Goal: Task Accomplishment & Management: Manage account settings

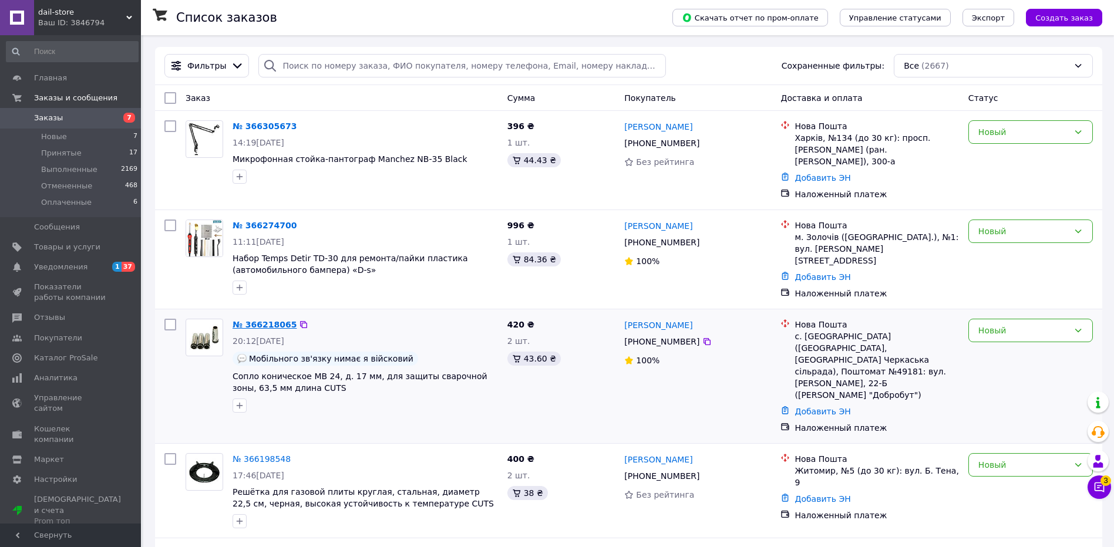
click at [261, 320] on link "№ 366218065" at bounding box center [265, 324] width 64 height 9
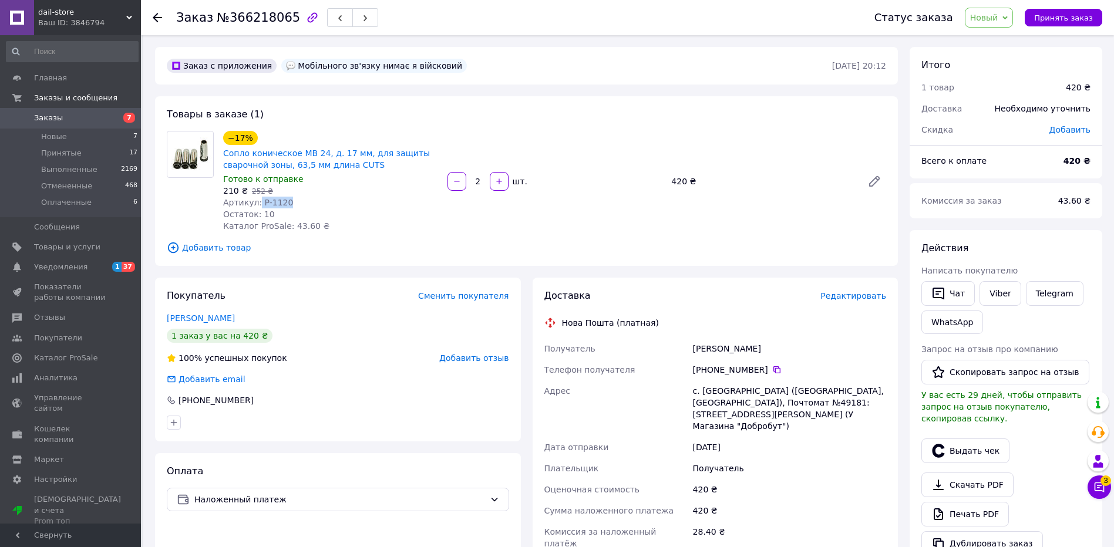
drag, startPoint x: 257, startPoint y: 201, endPoint x: 312, endPoint y: 200, distance: 55.8
click at [312, 200] on div "Артикул: P-1120" at bounding box center [330, 203] width 215 height 12
click at [1011, 290] on link "Viber" at bounding box center [1000, 293] width 41 height 25
click at [1037, 293] on link "Telegram" at bounding box center [1055, 293] width 58 height 25
click at [280, 154] on link "Сопло коническое MB 24, д. 17 мм, для защиты сварочной зоны, 63,5 мм длина CUTS" at bounding box center [326, 159] width 207 height 21
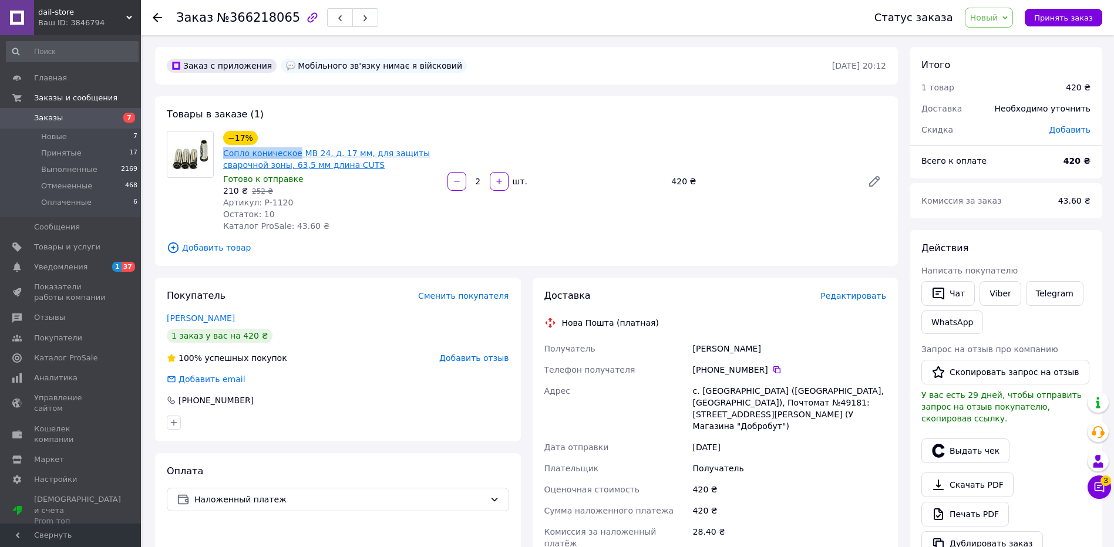
drag, startPoint x: 222, startPoint y: 153, endPoint x: 293, endPoint y: 154, distance: 70.5
click at [293, 154] on div "Сопло коническое MB 24, д. 17 мм, для защиты сварочной зоны, 63,5 мм длина CUTS" at bounding box center [330, 159] width 217 height 26
copy link "Сопло коническое"
click at [411, 237] on div "Товары в заказе (1) −17% Сопло коническое MB 24, д. 17 мм, для защиты сварочной…" at bounding box center [526, 181] width 743 height 170
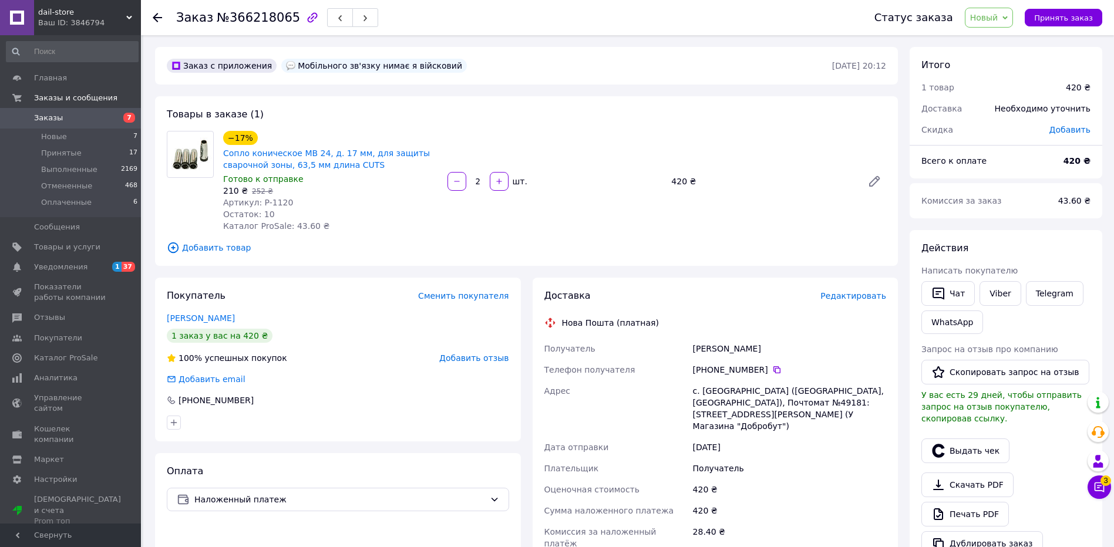
click at [108, 118] on span "Заказы" at bounding box center [71, 118] width 75 height 11
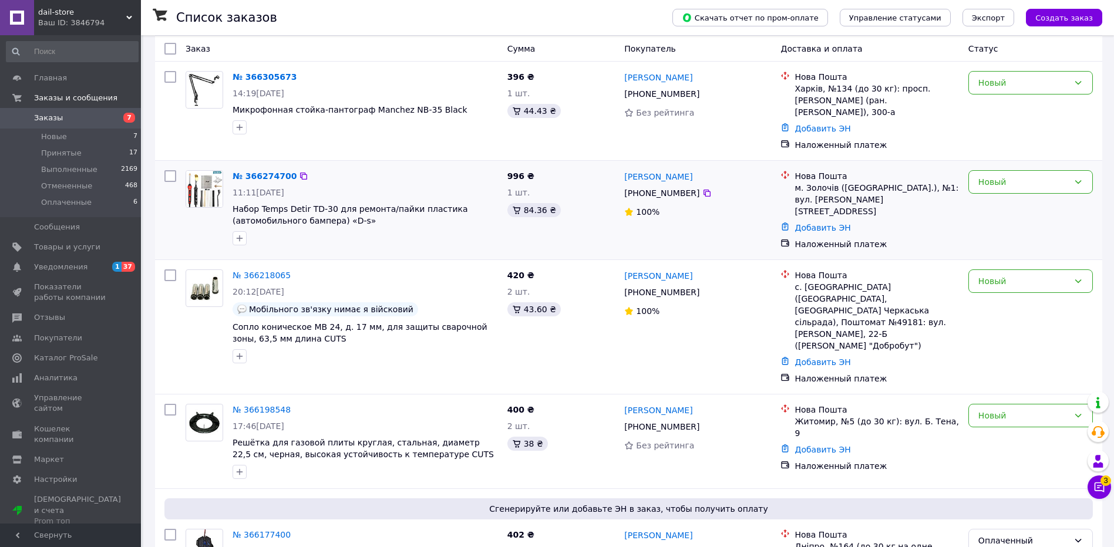
scroll to position [117, 0]
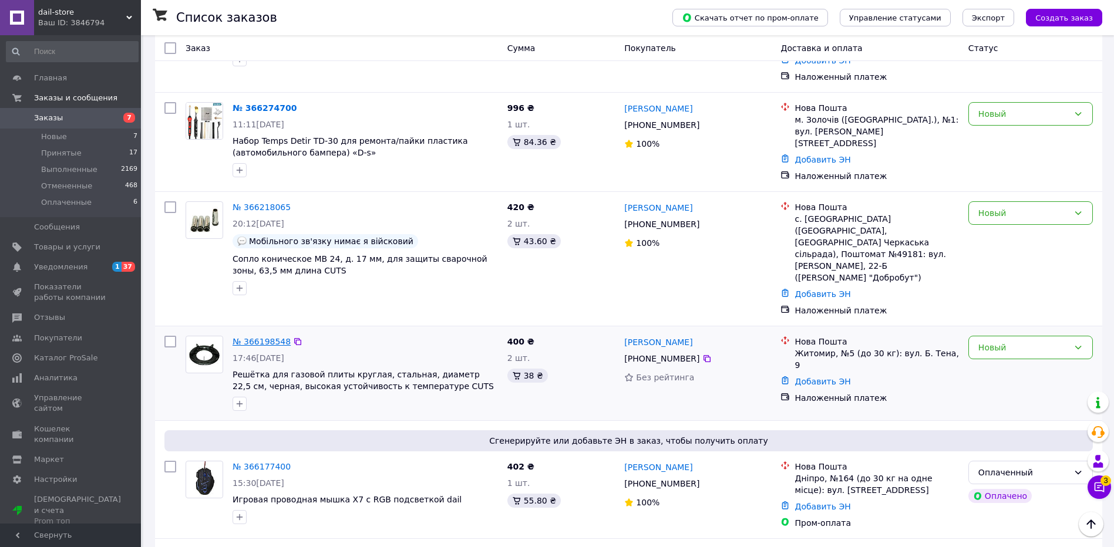
click at [249, 337] on link "№ 366198548" at bounding box center [262, 341] width 58 height 9
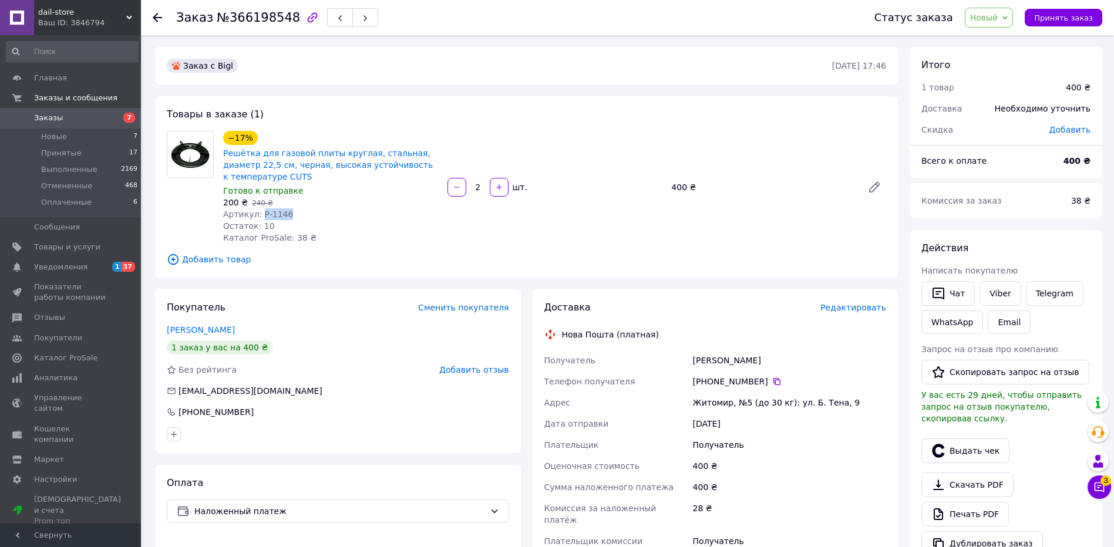
drag, startPoint x: 259, startPoint y: 213, endPoint x: 320, endPoint y: 220, distance: 61.5
click at [315, 217] on div "Артикул: P-1146" at bounding box center [330, 215] width 215 height 12
copy span "P-1146"
click at [124, 119] on span "7" at bounding box center [129, 118] width 12 height 10
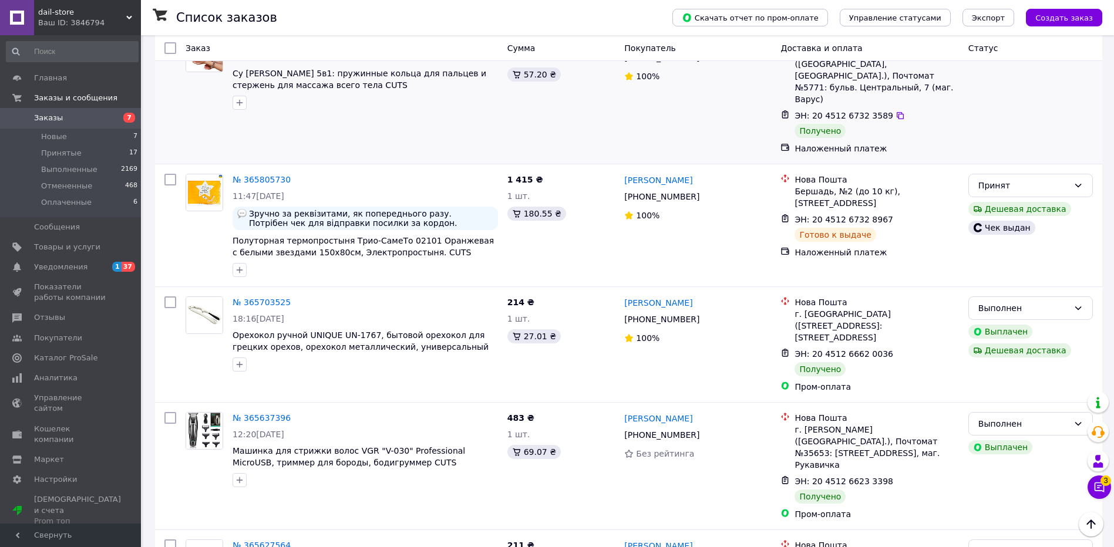
scroll to position [1233, 0]
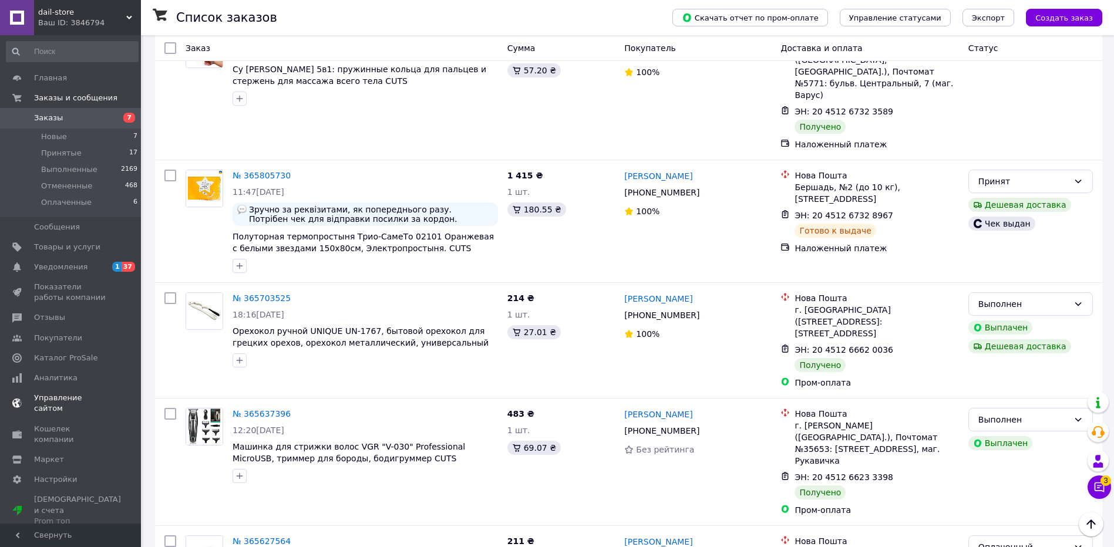
click at [121, 265] on span "1" at bounding box center [116, 267] width 9 height 10
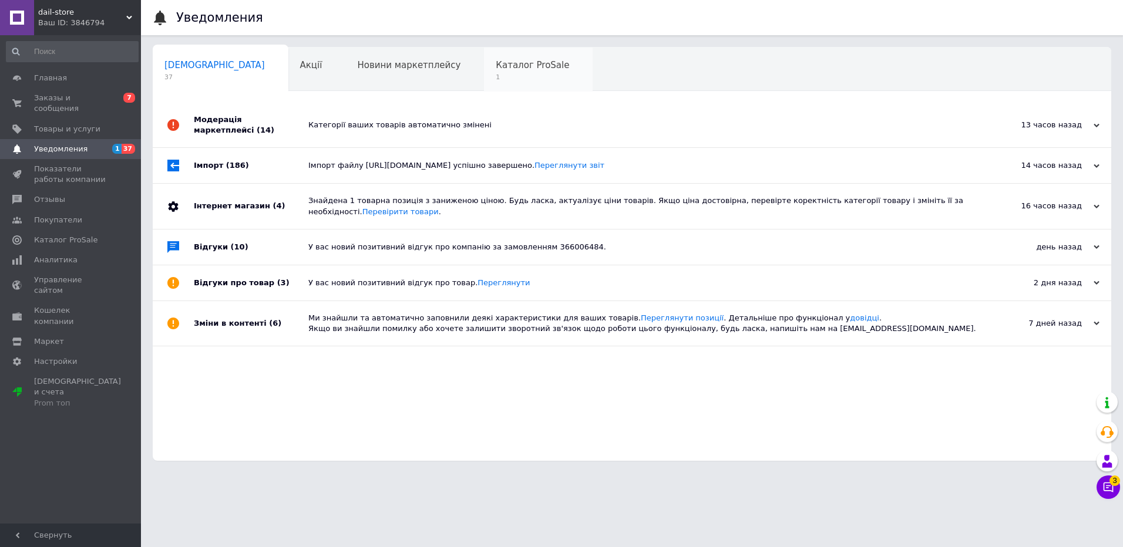
click at [496, 62] on span "Каталог ProSale" at bounding box center [532, 65] width 73 height 11
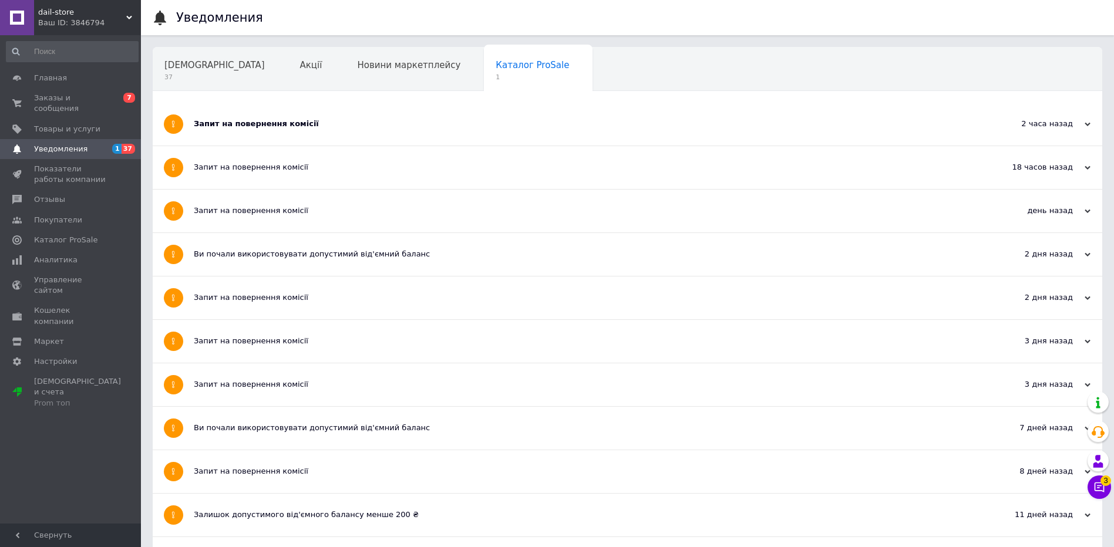
click at [230, 124] on div "Запит на повернення комісії" at bounding box center [583, 124] width 779 height 11
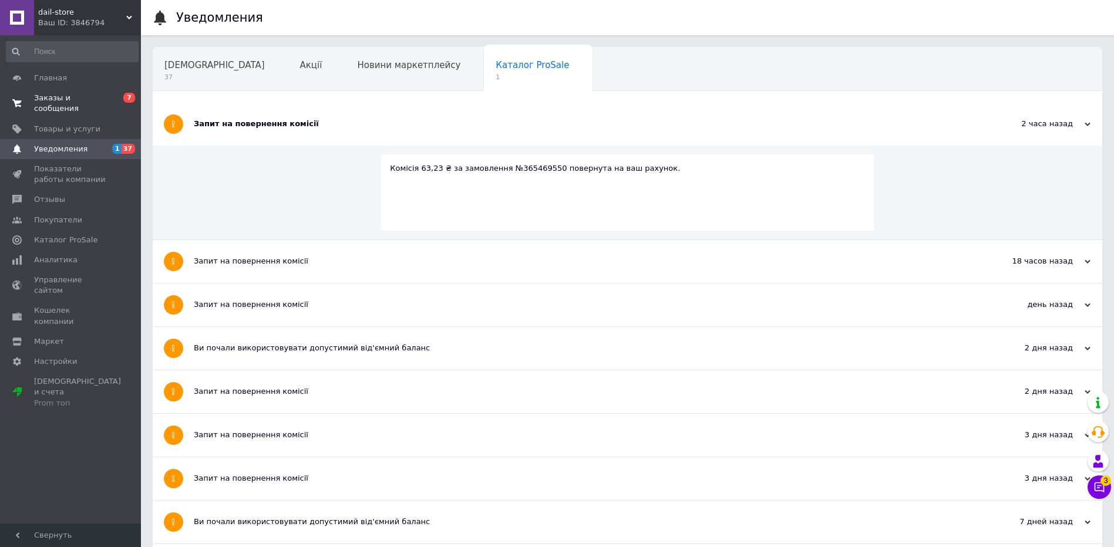
click at [119, 98] on span "0 7" at bounding box center [125, 103] width 32 height 21
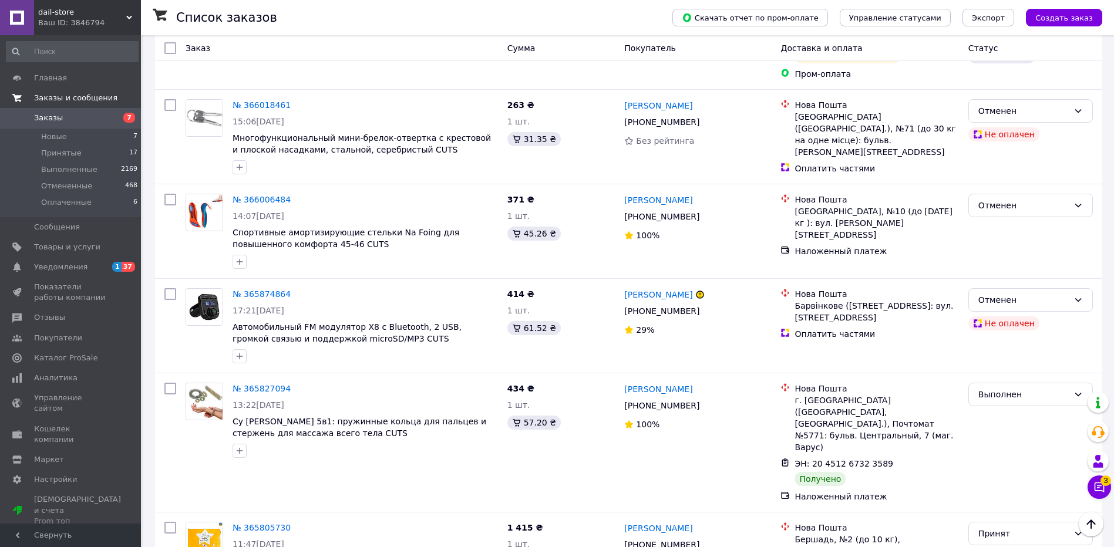
scroll to position [587, 0]
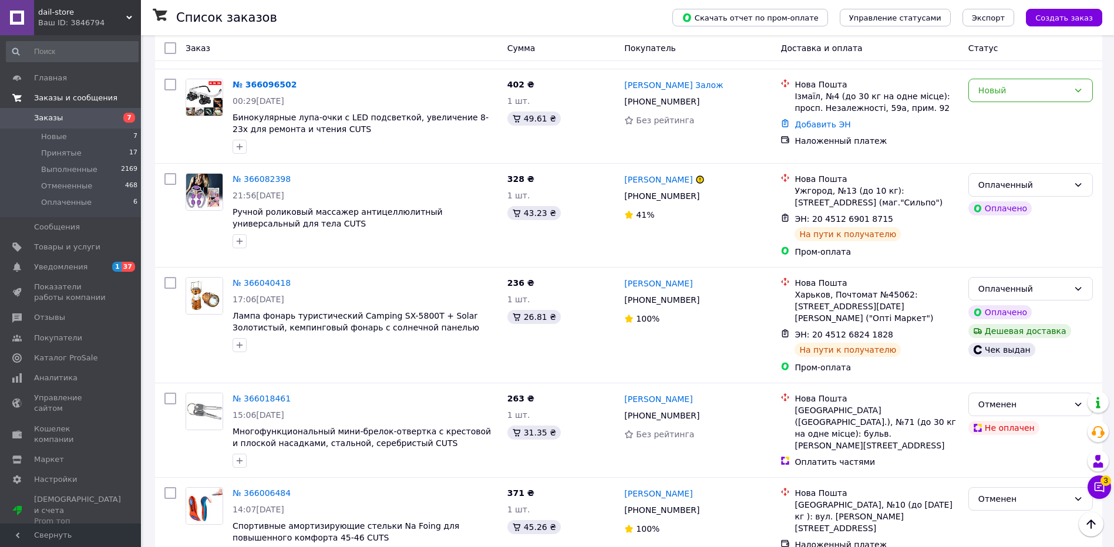
click at [90, 8] on span "dail-store" at bounding box center [82, 12] width 88 height 11
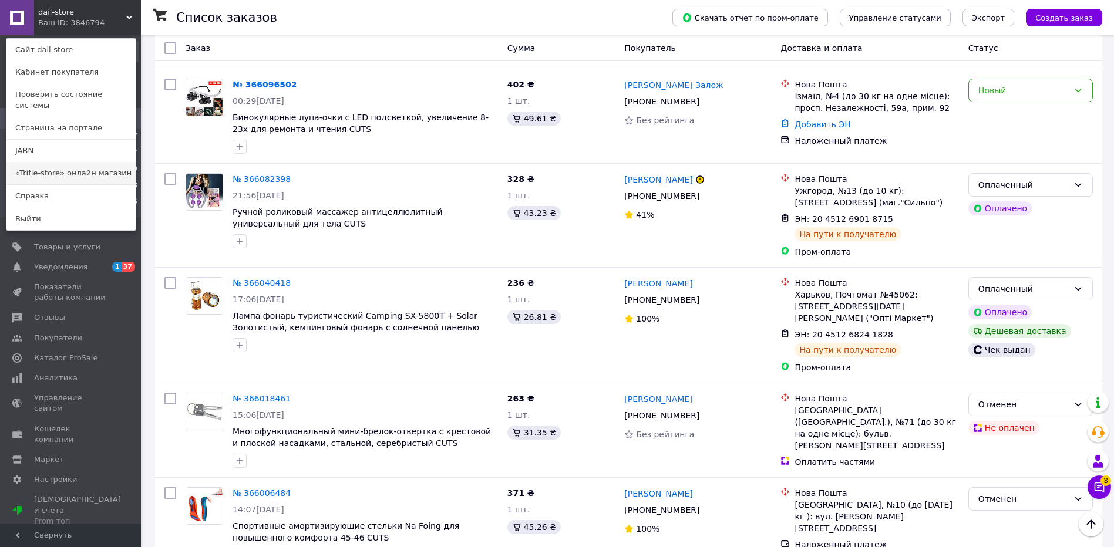
click at [45, 164] on link "«Trifle-store» онлайн магазин" at bounding box center [70, 173] width 129 height 22
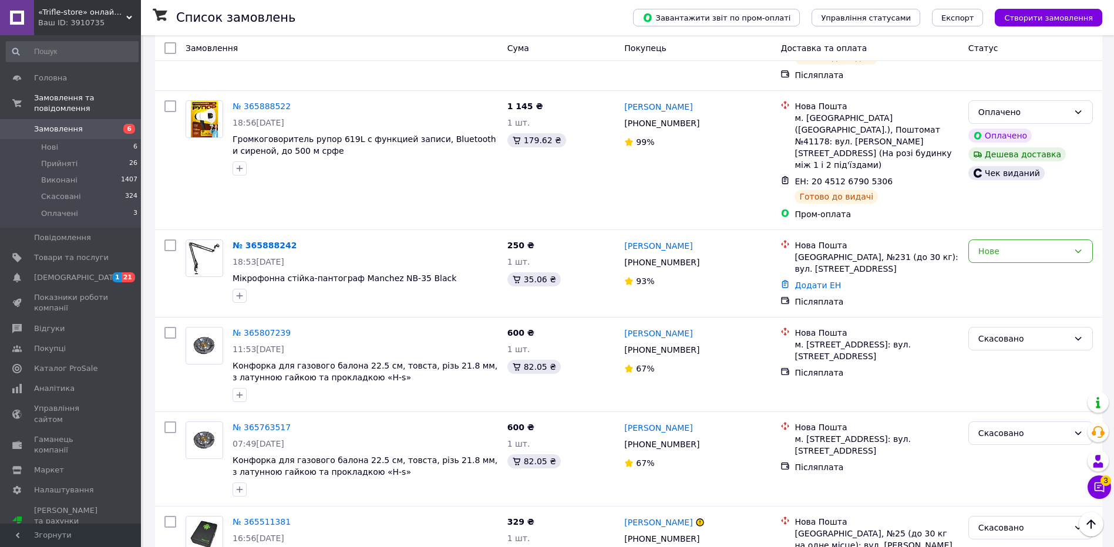
scroll to position [1116, 0]
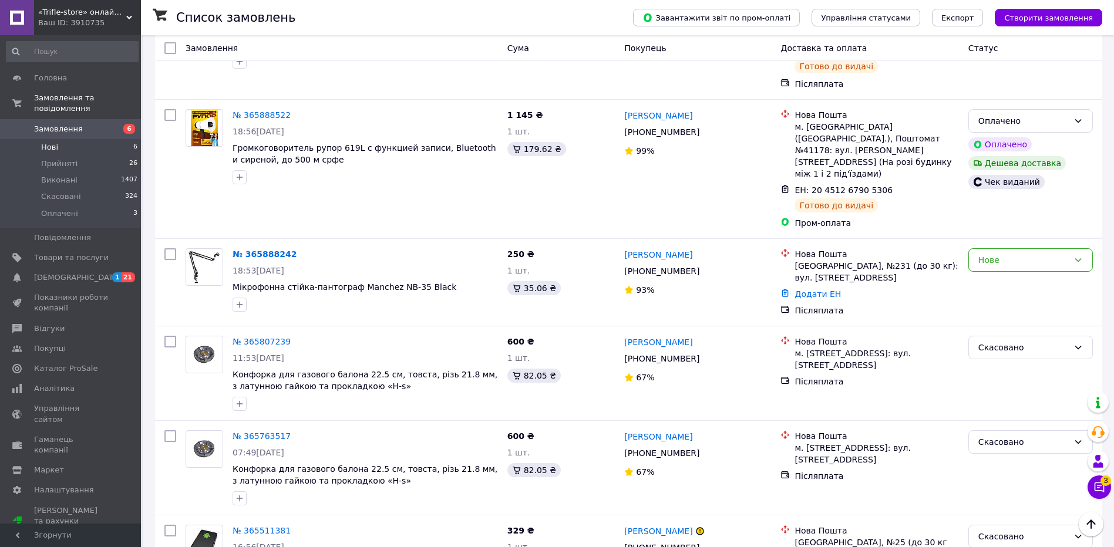
click at [49, 142] on span "Нові" at bounding box center [49, 147] width 17 height 11
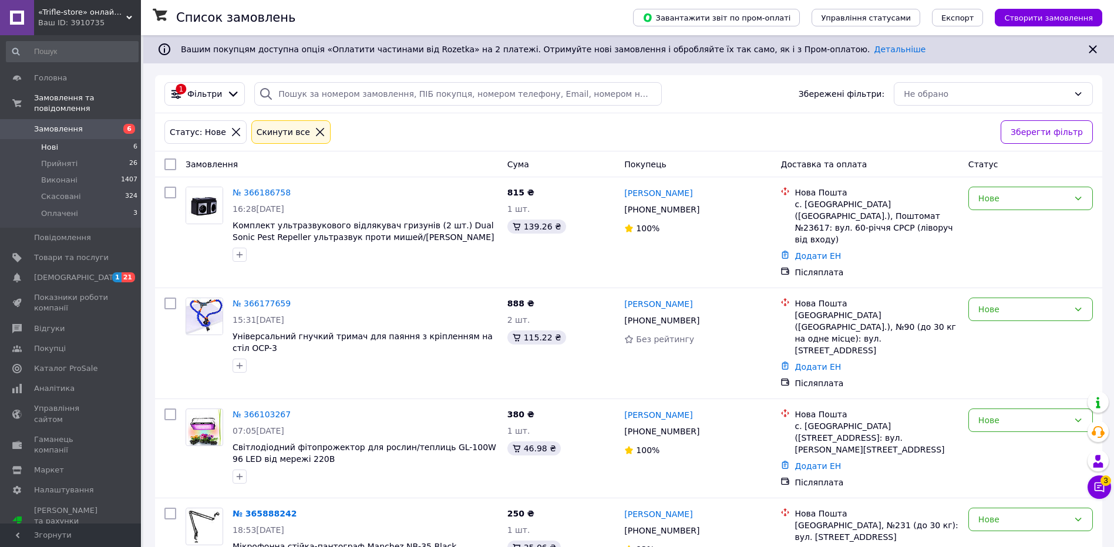
click at [89, 10] on span "«Trifle-store» онлайн магазин" at bounding box center [82, 12] width 88 height 11
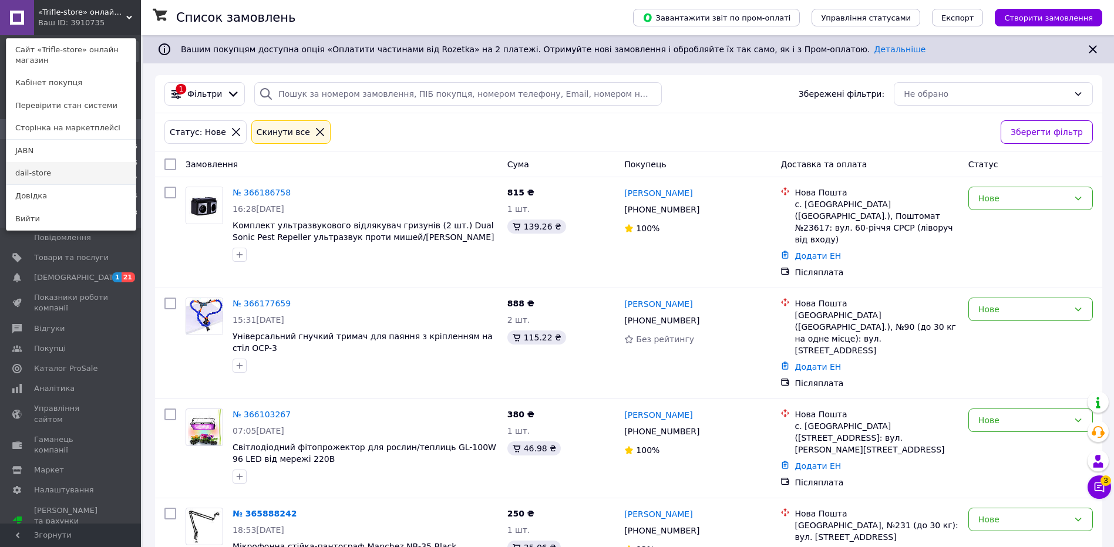
click at [57, 170] on link "dail-store" at bounding box center [70, 173] width 129 height 22
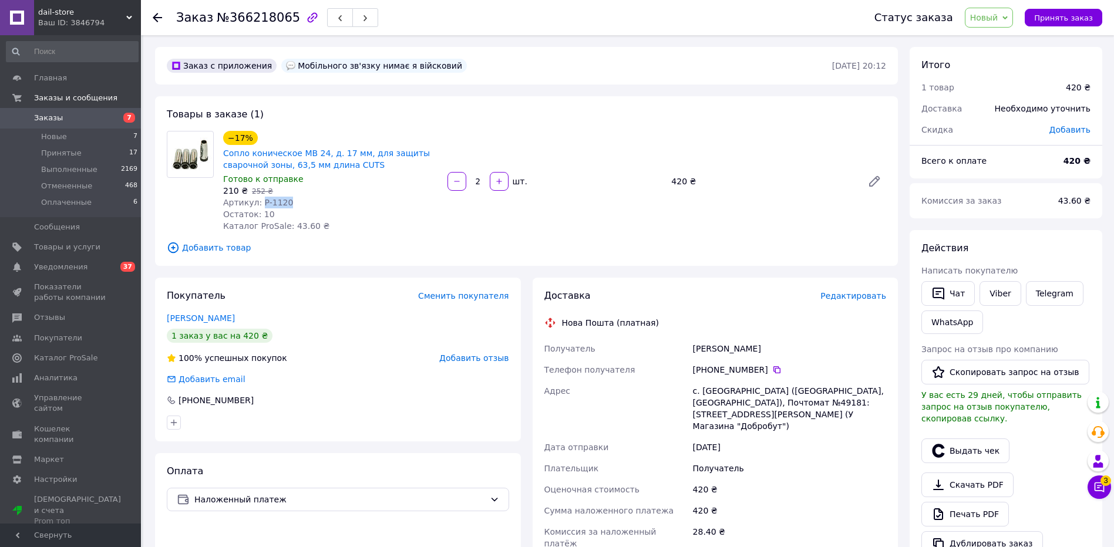
drag, startPoint x: 259, startPoint y: 201, endPoint x: 318, endPoint y: 204, distance: 58.8
click at [317, 204] on div "Артикул: P-1120" at bounding box center [330, 203] width 215 height 12
click at [1074, 21] on span "Принять заказ" at bounding box center [1063, 18] width 59 height 9
drag, startPoint x: 769, startPoint y: 370, endPoint x: 717, endPoint y: 268, distance: 114.3
click at [772, 370] on icon at bounding box center [776, 369] width 9 height 9
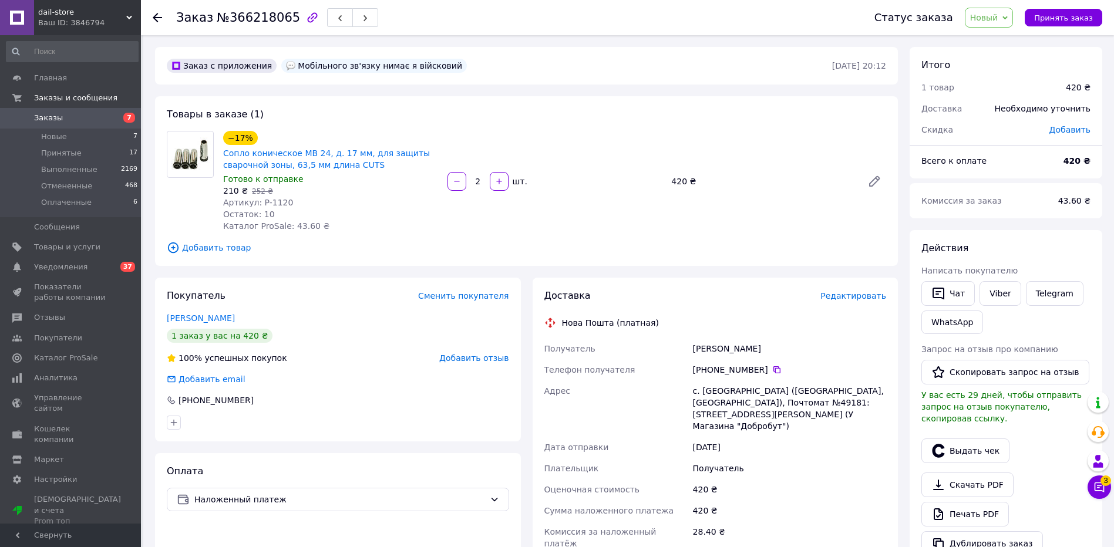
drag, startPoint x: 693, startPoint y: 349, endPoint x: 805, endPoint y: 349, distance: 112.2
click at [805, 349] on div "[PERSON_NAME]" at bounding box center [790, 348] width 198 height 21
copy div "[PERSON_NAME]"
click at [720, 396] on div "с. Приволье (Донецкая обл., Краматорский р-н. Черкаська сельсовет), Почтомат №4…" at bounding box center [790, 409] width 198 height 56
click at [718, 396] on div "с. Приволье (Донецкая обл., Краматорский р-н. Черкаська сельсовет), Почтомат №4…" at bounding box center [790, 409] width 198 height 56
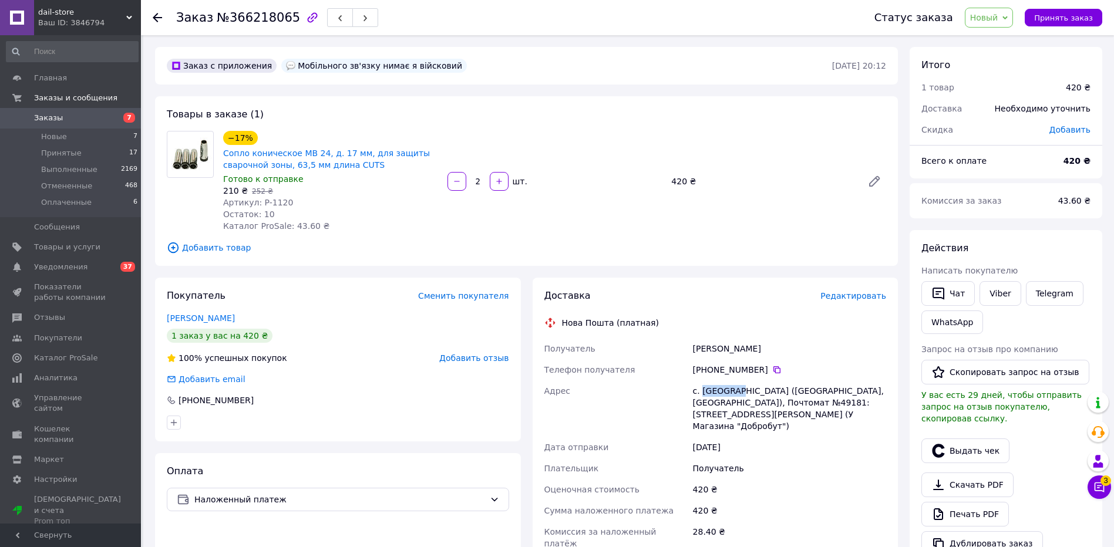
copy div "Приволье"
click at [837, 400] on div "с. Приволье (Донецкая обл., Краматорский р-н. Черкаська сельсовет), Почтомат №4…" at bounding box center [790, 409] width 198 height 56
click at [836, 400] on div "с. Приволье (Донецкая обл., Краматорский р-н. Черкаська сельсовет), Почтомат №4…" at bounding box center [790, 409] width 198 height 56
copy div "49181"
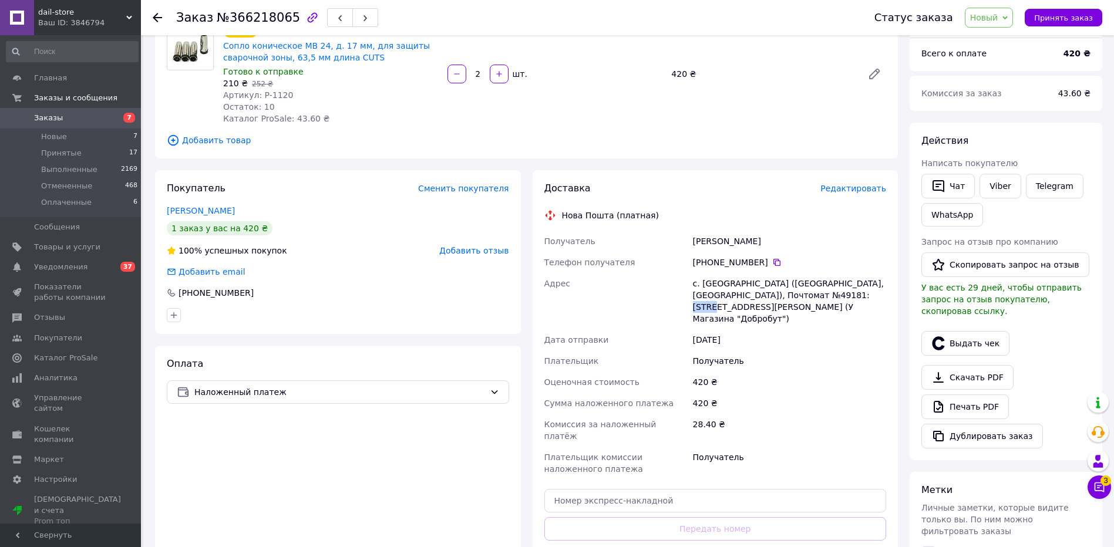
scroll to position [176, 0]
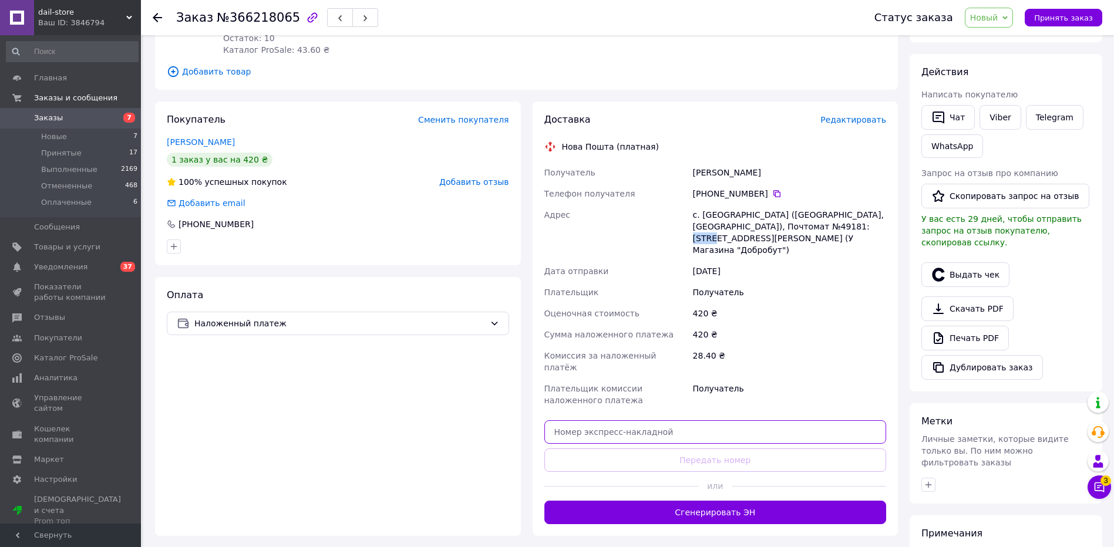
click at [655, 421] on input "text" at bounding box center [715, 432] width 342 height 23
paste input "20451269192190"
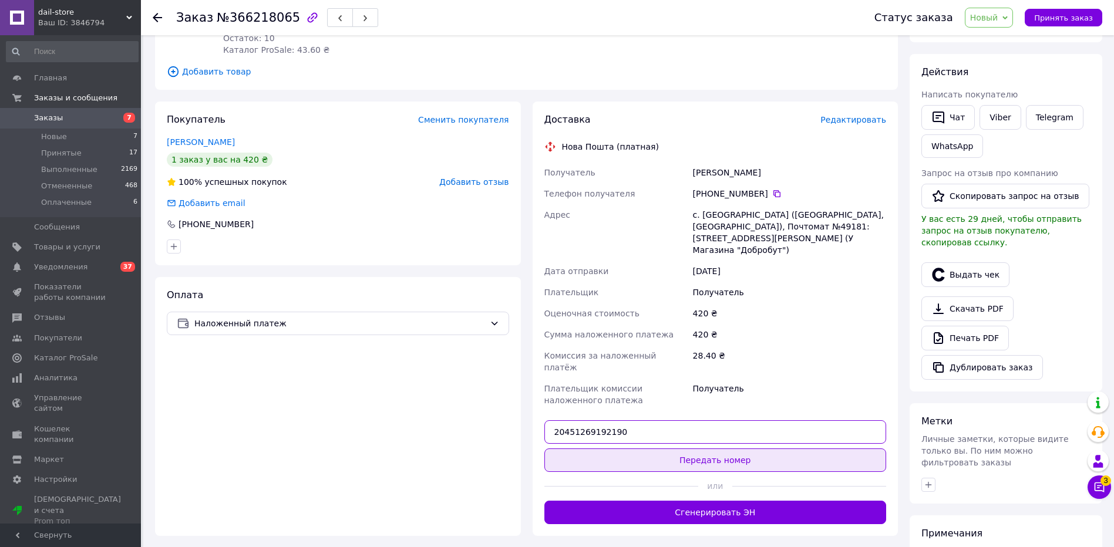
type input "20451269192190"
click at [669, 449] on button "Передать номер" at bounding box center [715, 460] width 342 height 23
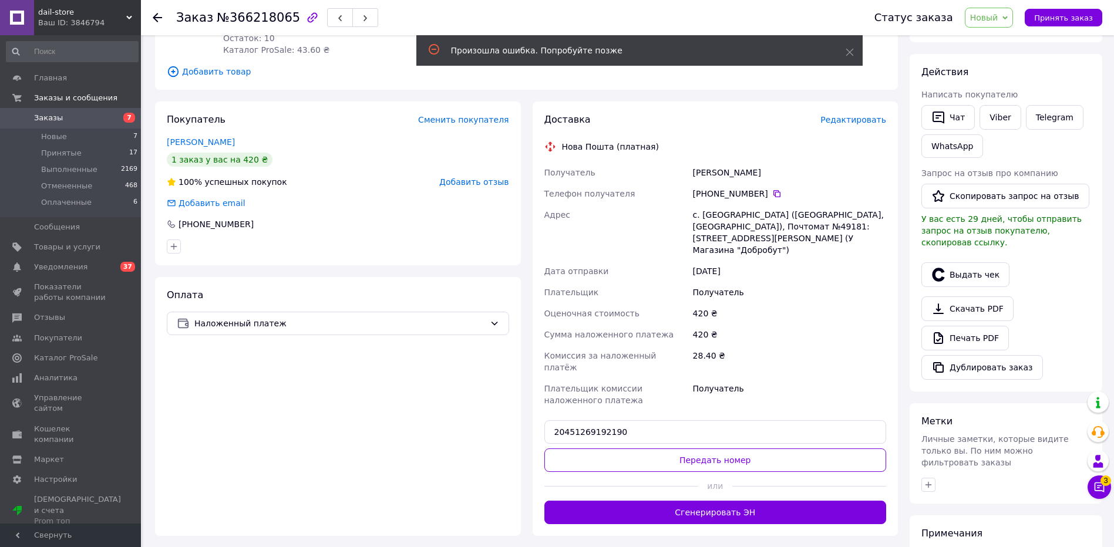
drag, startPoint x: 722, startPoint y: 435, endPoint x: 745, endPoint y: 407, distance: 36.3
click at [722, 449] on button "Передать номер" at bounding box center [715, 460] width 342 height 23
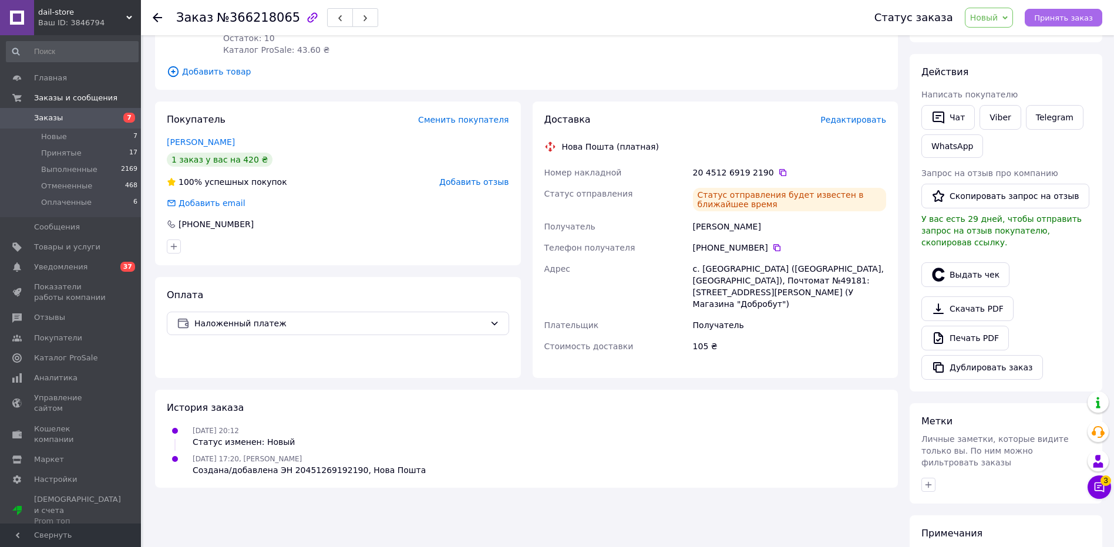
click at [1067, 16] on span "Принять заказ" at bounding box center [1063, 18] width 59 height 9
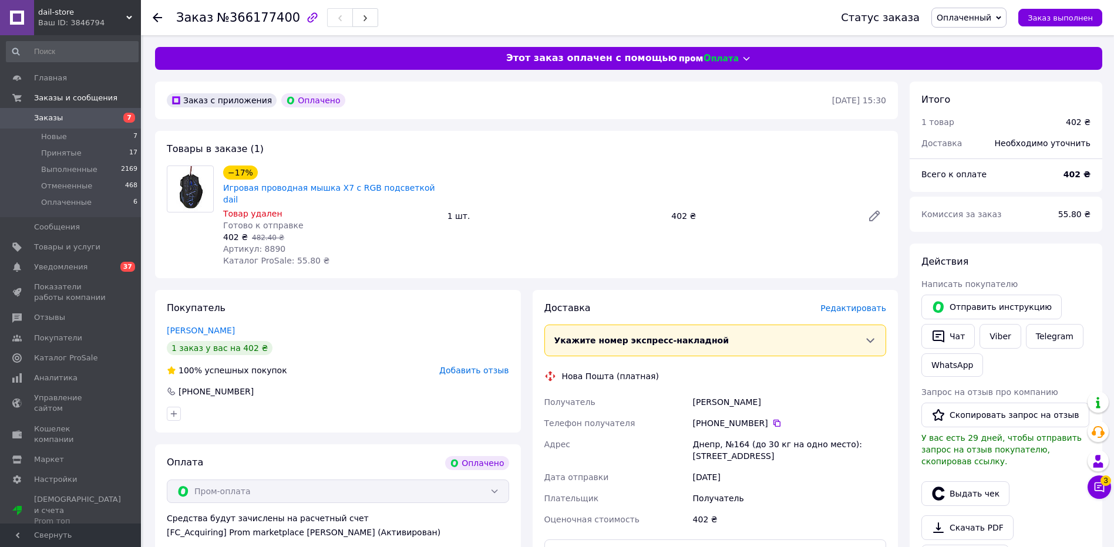
click at [265, 244] on span "Артикул: 8890" at bounding box center [254, 248] width 62 height 9
copy span "8890"
drag, startPoint x: 425, startPoint y: 187, endPoint x: 331, endPoint y: 187, distance: 94.0
click at [331, 187] on div "−17% Игровая проводная мышка X7 с RGB подсветкой dail" at bounding box center [330, 185] width 217 height 42
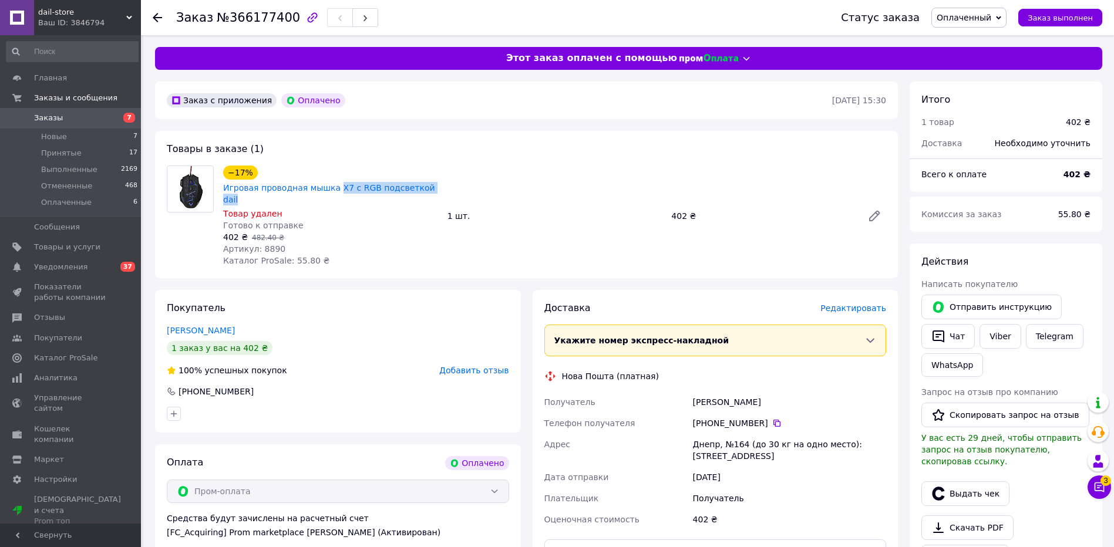
copy link "X7 с RGB подсветкой dail"
click at [329, 231] on div "402 ₴   482.40 ₴" at bounding box center [330, 237] width 215 height 12
drag, startPoint x: 222, startPoint y: 189, endPoint x: 337, endPoint y: 191, distance: 114.5
click at [337, 191] on div "Игровая проводная мышка X7 с RGB подсветкой dail" at bounding box center [330, 194] width 217 height 26
copy link "Игровая проводная мышка X7"
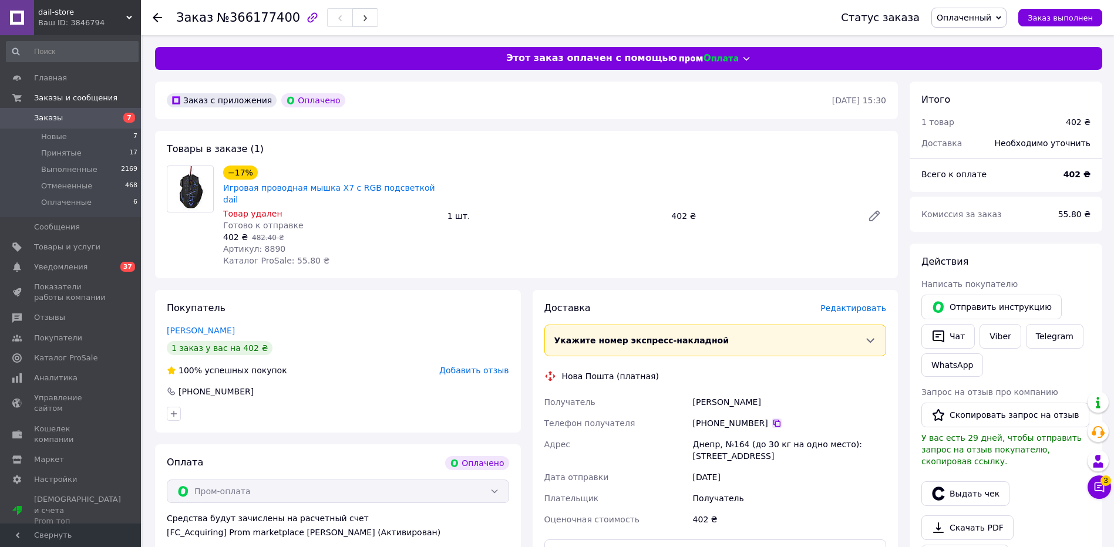
click at [772, 419] on icon at bounding box center [776, 423] width 9 height 9
drag, startPoint x: 693, startPoint y: 388, endPoint x: 786, endPoint y: 391, distance: 92.8
click at [786, 392] on div "Коберник Олександр" at bounding box center [790, 402] width 198 height 21
copy div "Коберник Олександр"
click at [701, 434] on div "Днепр, №164 (до 30 кг на одно место): ул. Квартальна, 36" at bounding box center [790, 450] width 198 height 33
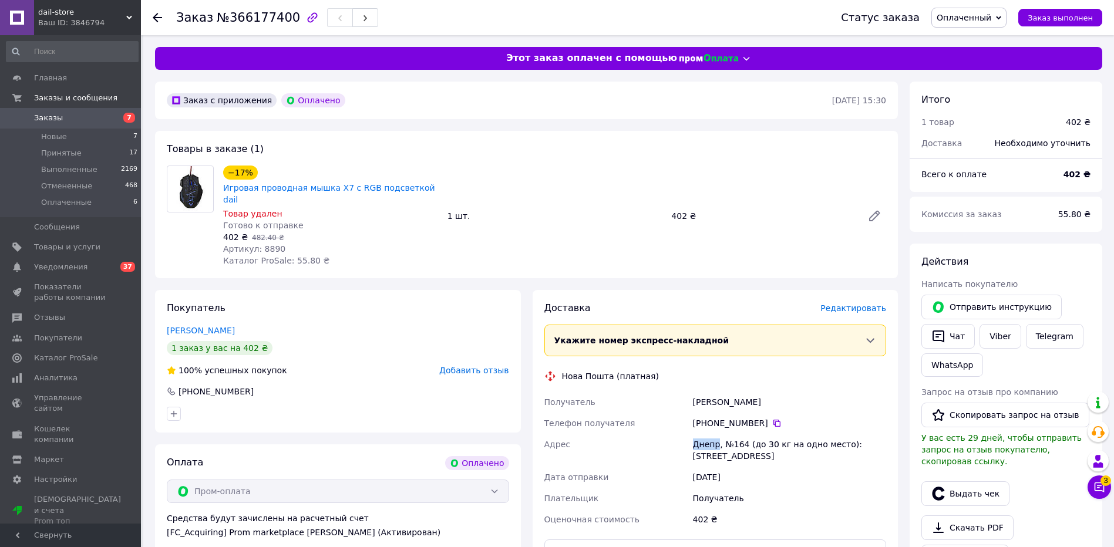
click at [701, 434] on div "Днепр, №164 (до 30 кг на одно место): ул. Квартальна, 36" at bounding box center [790, 450] width 198 height 33
copy div "Днепр"
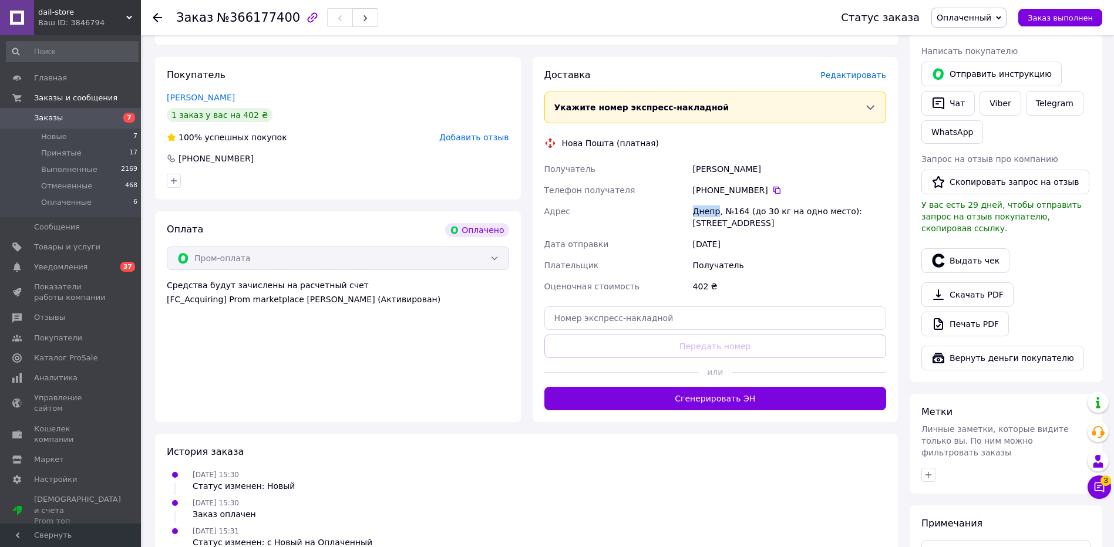
scroll to position [235, 0]
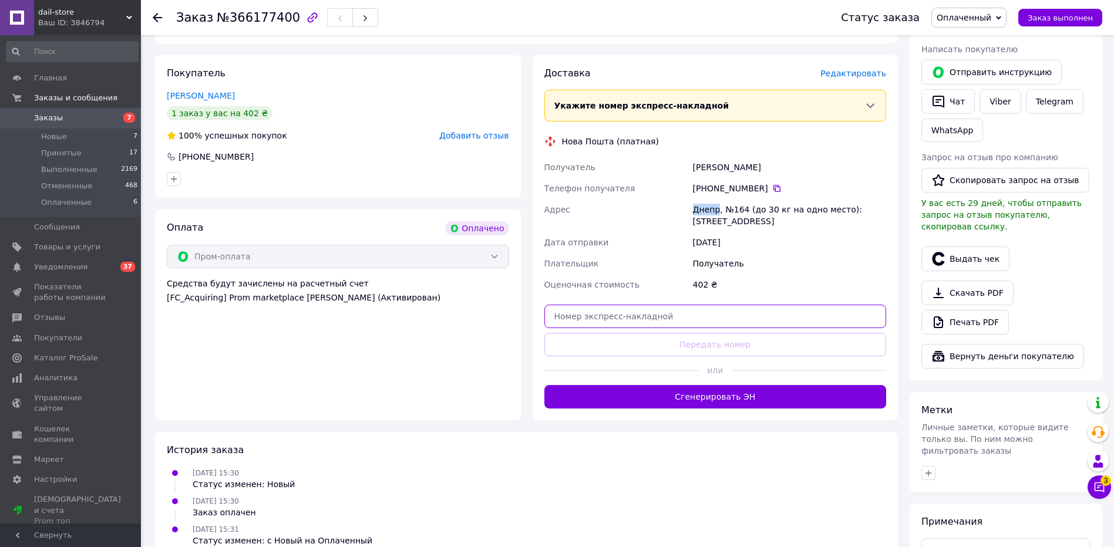
click at [675, 307] on input "text" at bounding box center [715, 316] width 342 height 23
paste input "20451269194535"
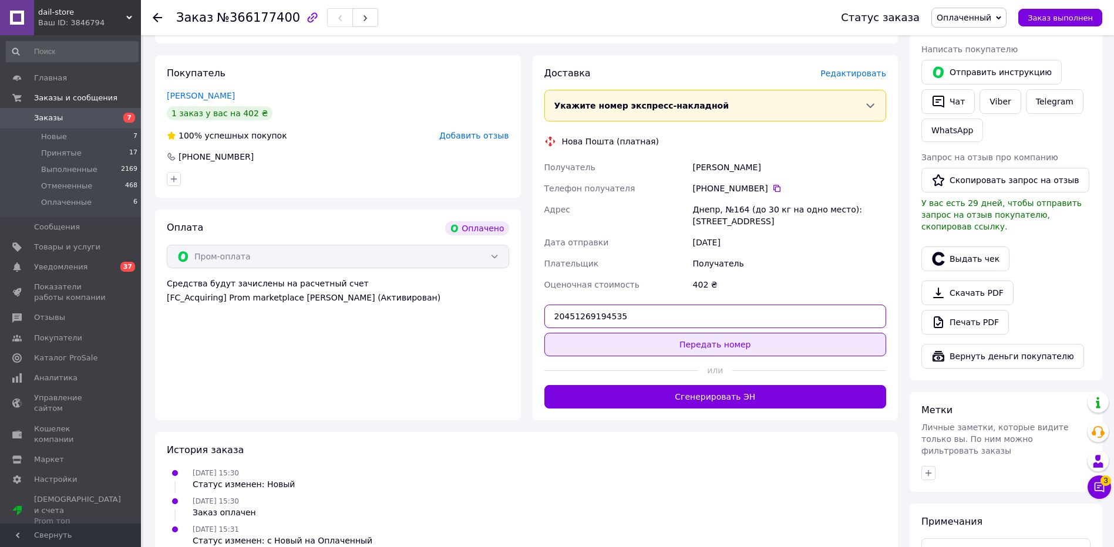
type input "20451269194535"
click at [675, 335] on button "Передать номер" at bounding box center [715, 344] width 342 height 23
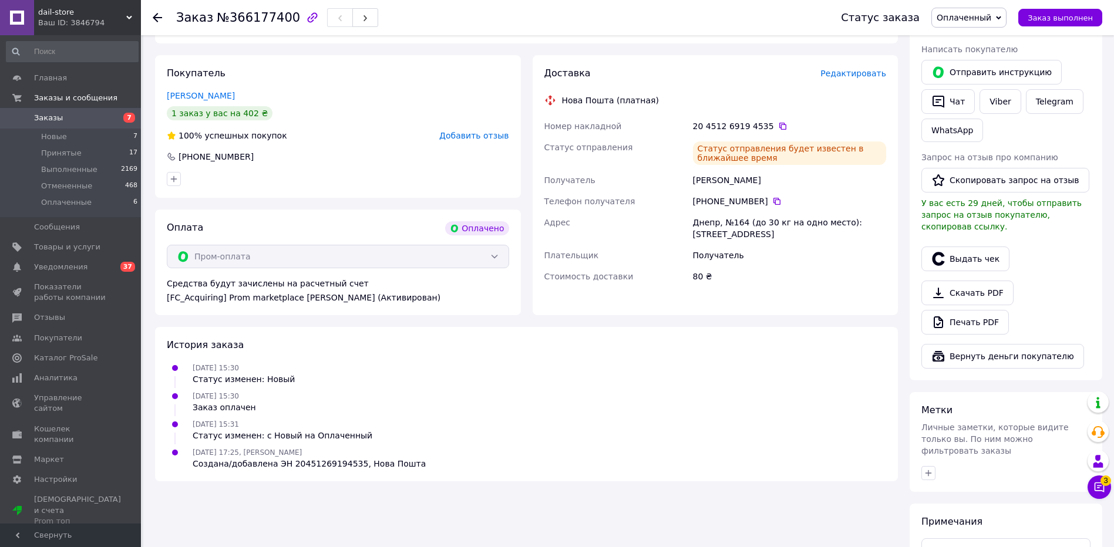
scroll to position [0, 0]
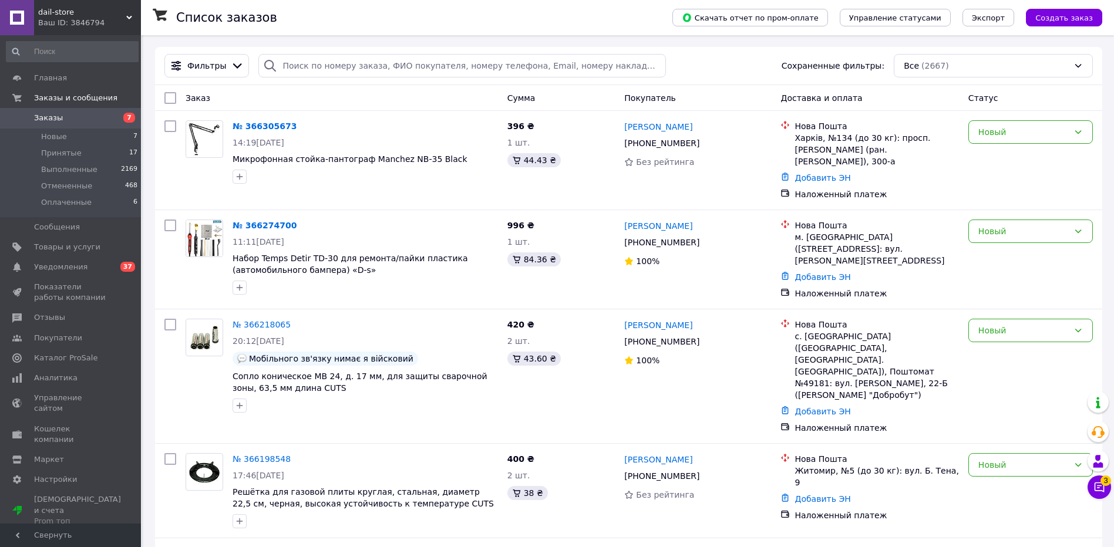
click at [108, 19] on div "Ваш ID: 3846794" at bounding box center [89, 23] width 103 height 11
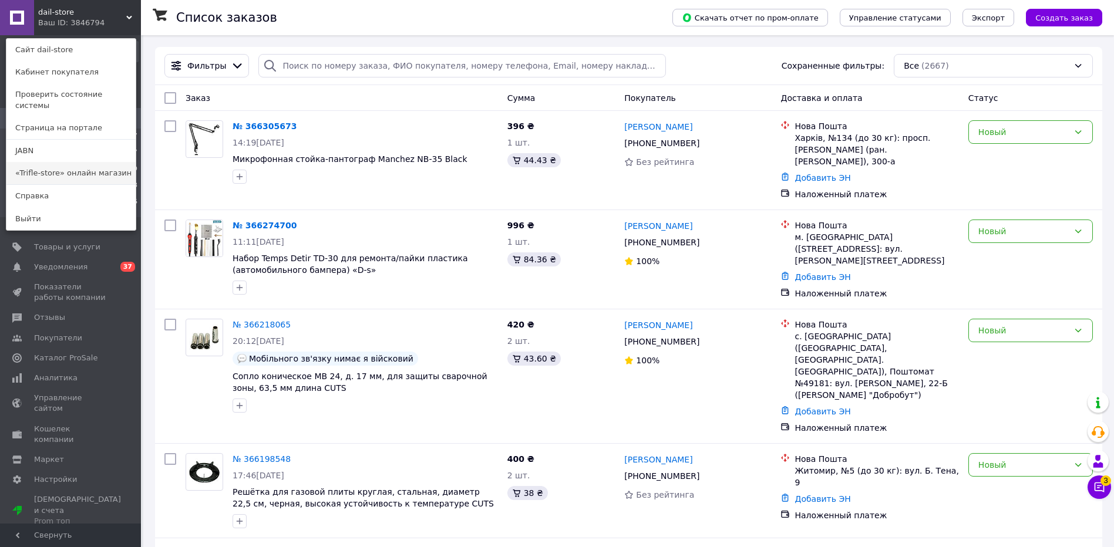
click at [56, 164] on link "«Trifle-store» онлайн магазин" at bounding box center [70, 173] width 129 height 22
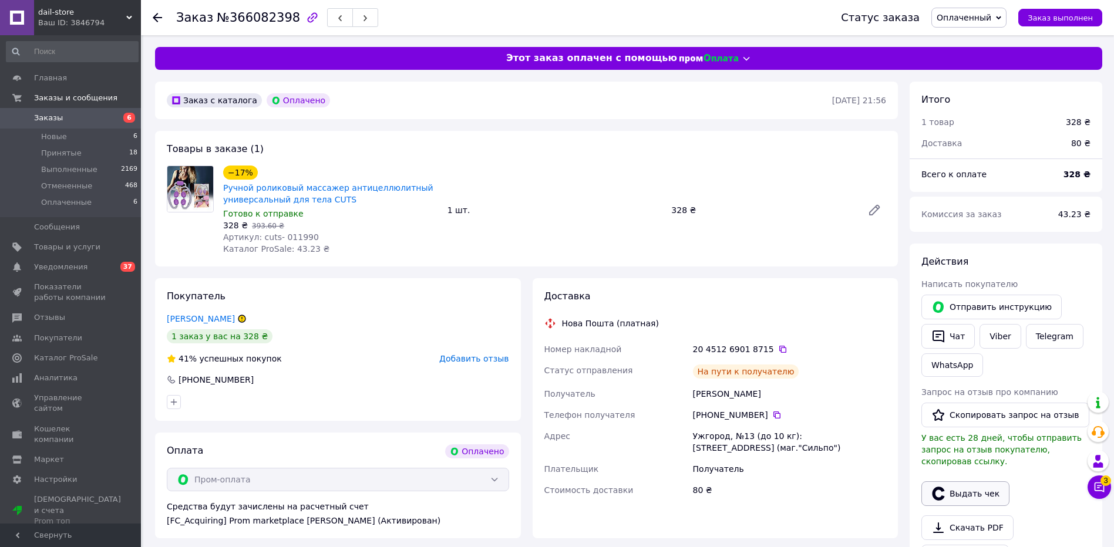
click at [956, 482] on button "Выдать чек" at bounding box center [966, 494] width 88 height 25
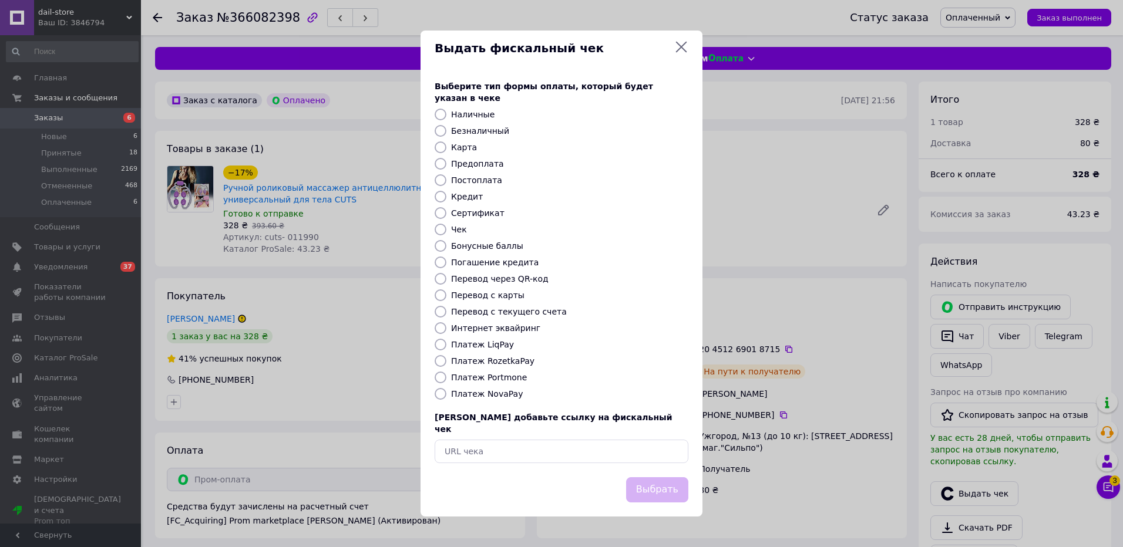
click at [499, 364] on label "Платеж RozetkaPay" at bounding box center [492, 361] width 83 height 9
click at [446, 364] on input "Платеж RozetkaPay" at bounding box center [441, 361] width 12 height 12
radio input "true"
click at [681, 482] on button "Выбрать" at bounding box center [657, 490] width 62 height 25
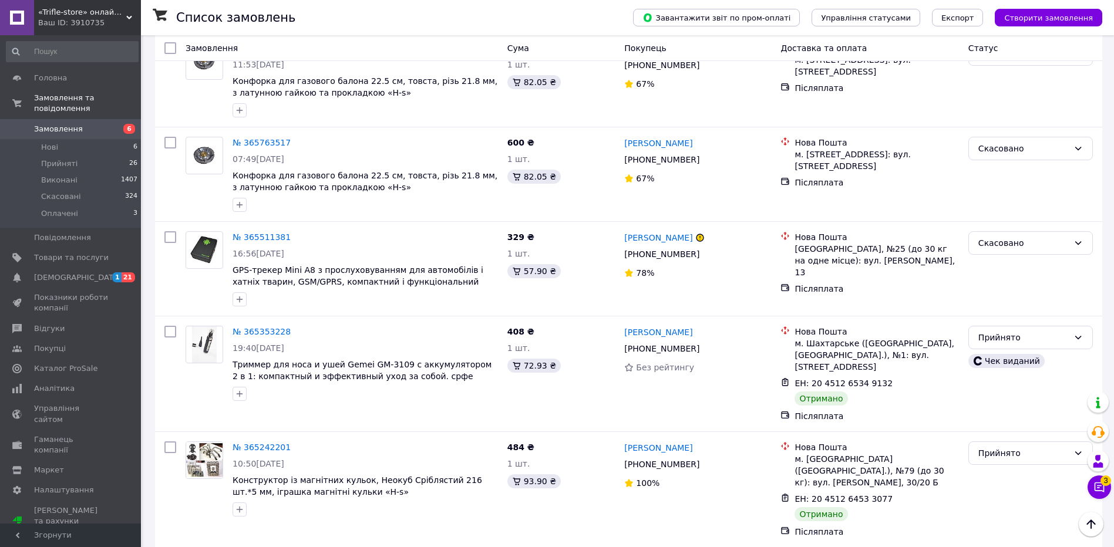
scroll to position [1645, 0]
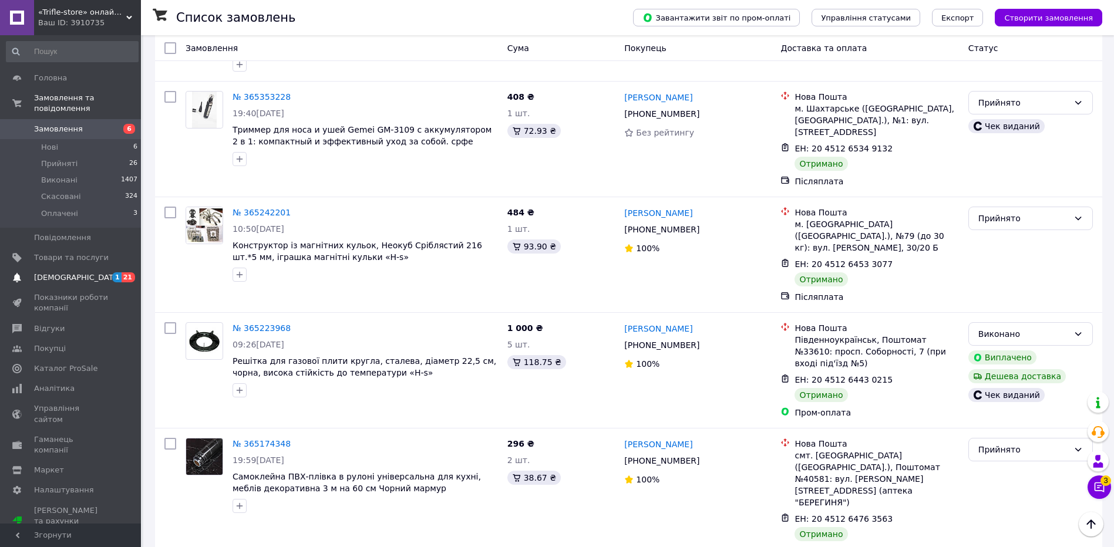
click at [105, 273] on span "[DEMOGRAPHIC_DATA]" at bounding box center [71, 278] width 75 height 11
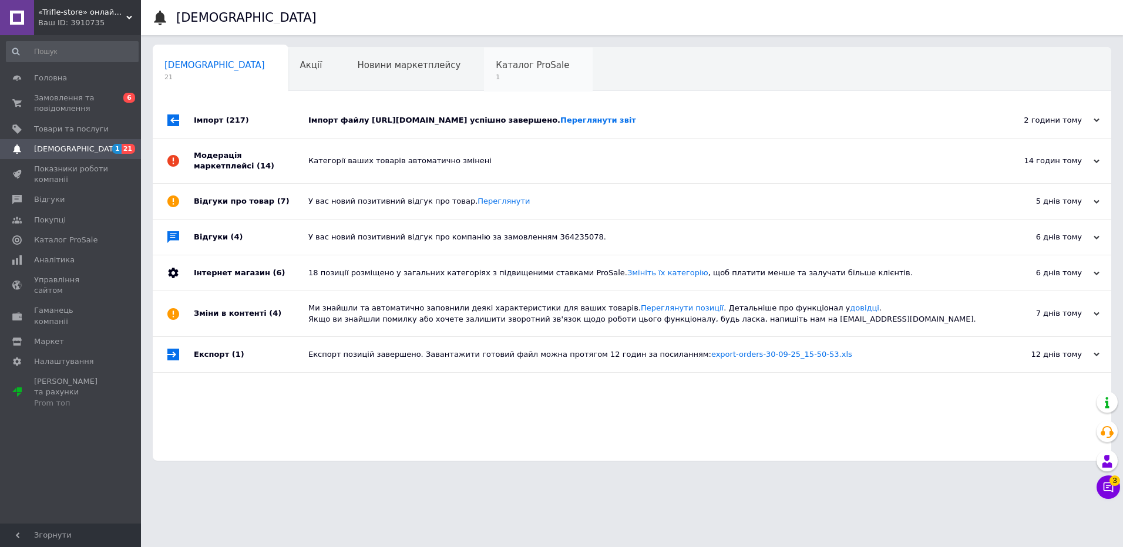
click at [496, 70] on span "Каталог ProSale" at bounding box center [532, 65] width 73 height 11
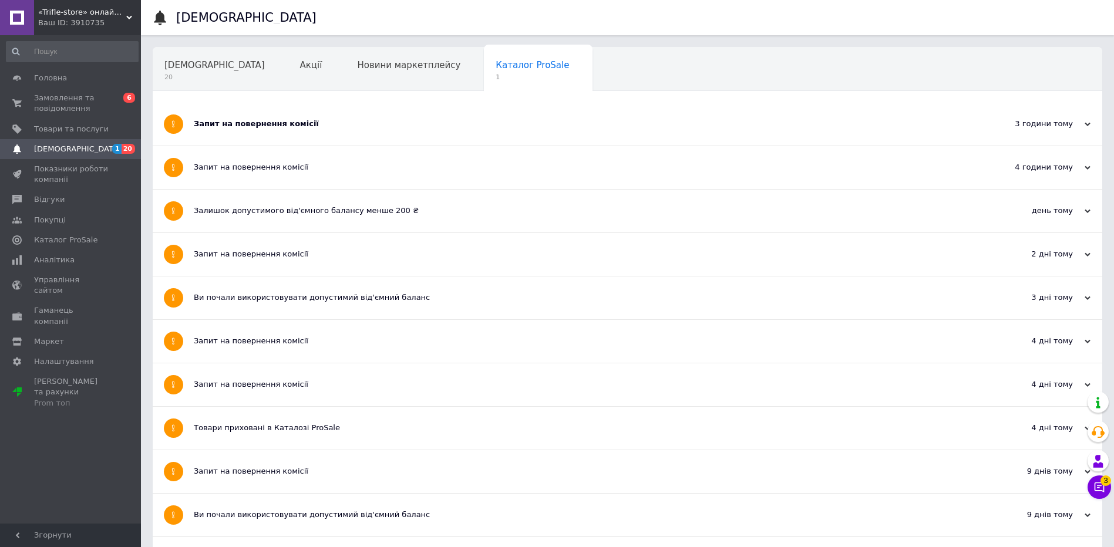
click at [409, 130] on div "Запит на повернення комісії" at bounding box center [583, 124] width 779 height 43
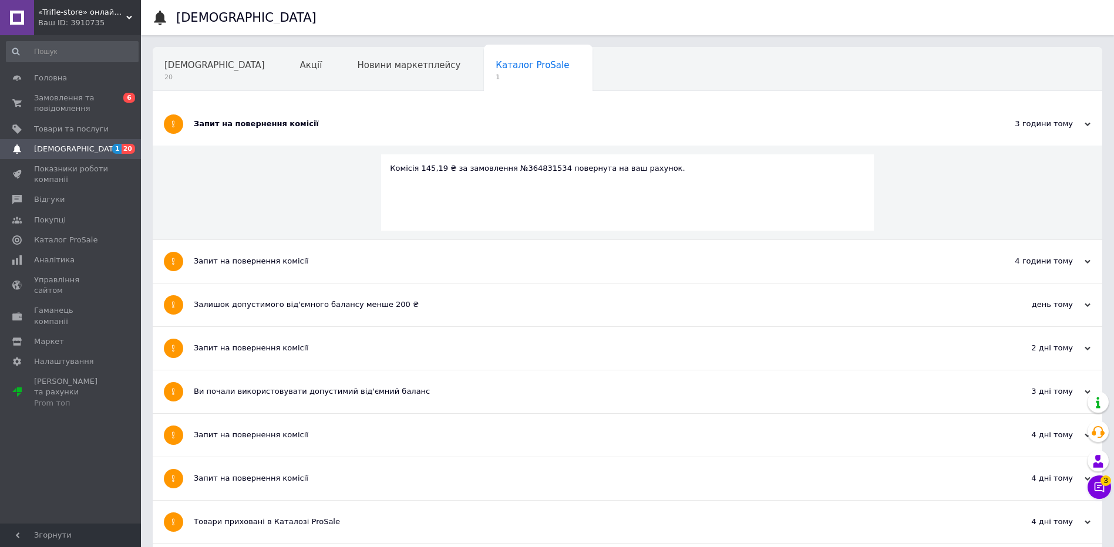
click at [529, 169] on div "Комісія 145,19 ₴ за замовлення №364831534 повернута на ваш рахунок." at bounding box center [627, 168] width 475 height 11
copy div "364831534"
click at [88, 107] on span "Замовлення та повідомлення" at bounding box center [71, 103] width 75 height 21
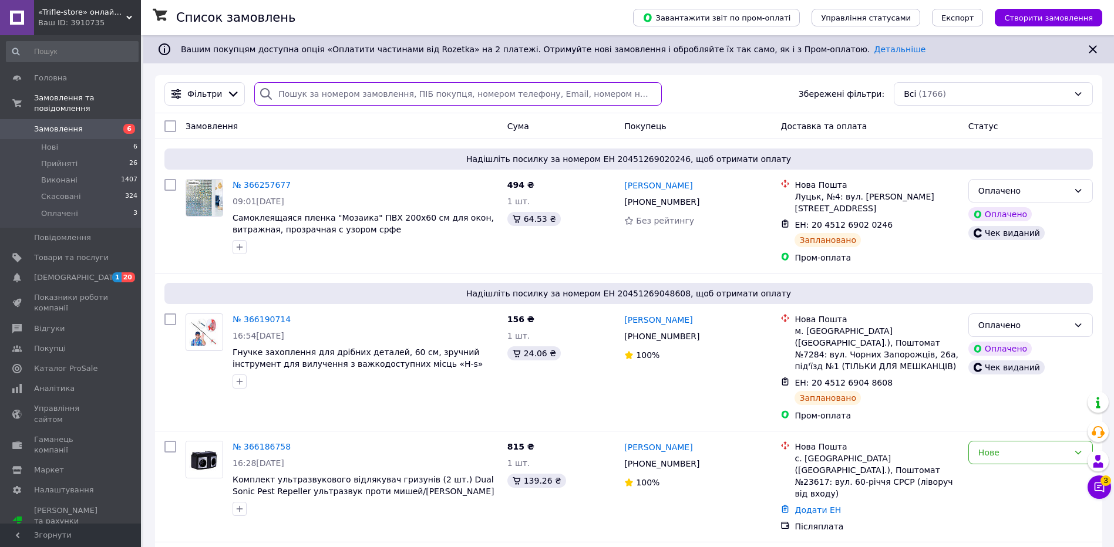
click at [342, 99] on input "search" at bounding box center [458, 93] width 408 height 23
paste input "364831534"
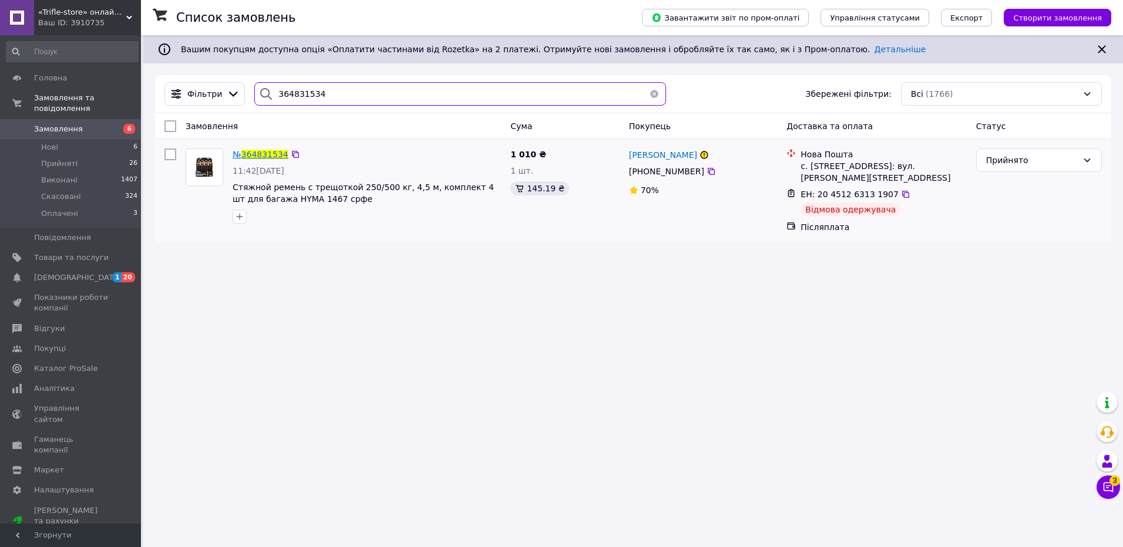
type input "364831534"
click at [266, 152] on span "364831534" at bounding box center [264, 154] width 47 height 9
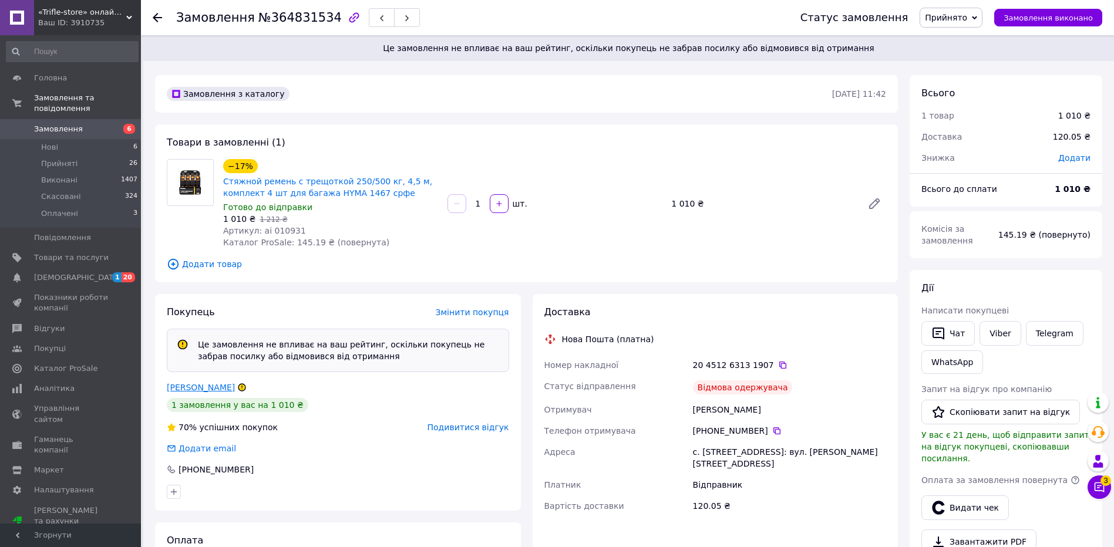
click at [196, 384] on link "[PERSON_NAME]" at bounding box center [201, 387] width 68 height 9
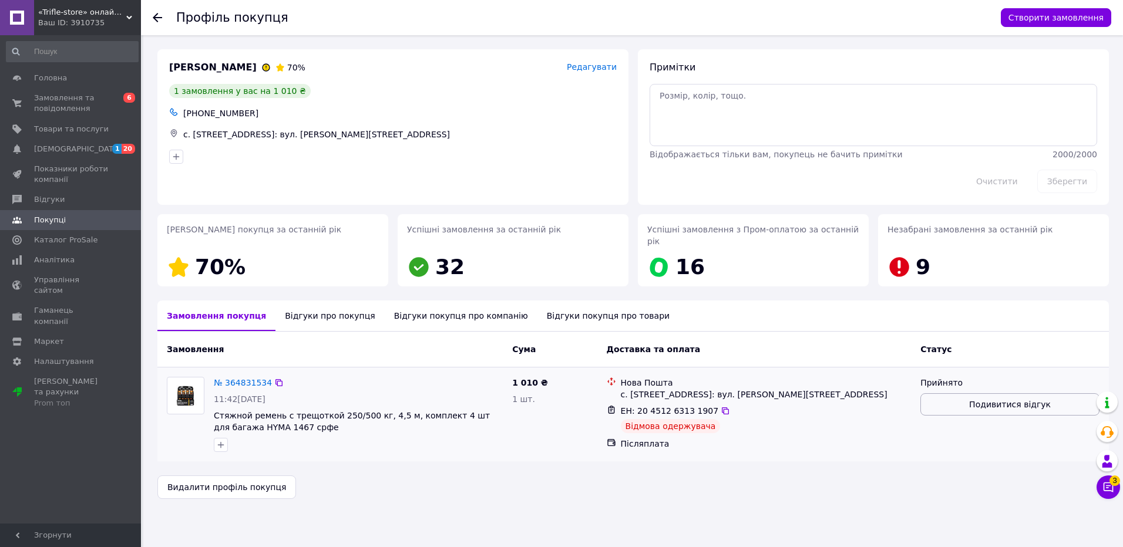
click at [1044, 399] on button "Подивитися відгук" at bounding box center [1009, 405] width 179 height 22
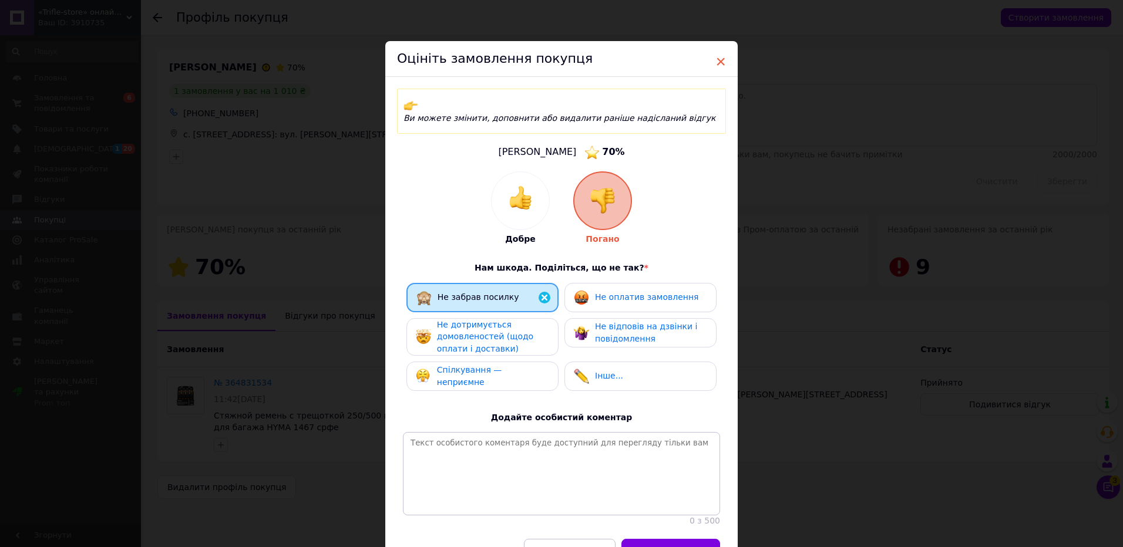
click at [718, 64] on span "×" at bounding box center [720, 62] width 11 height 20
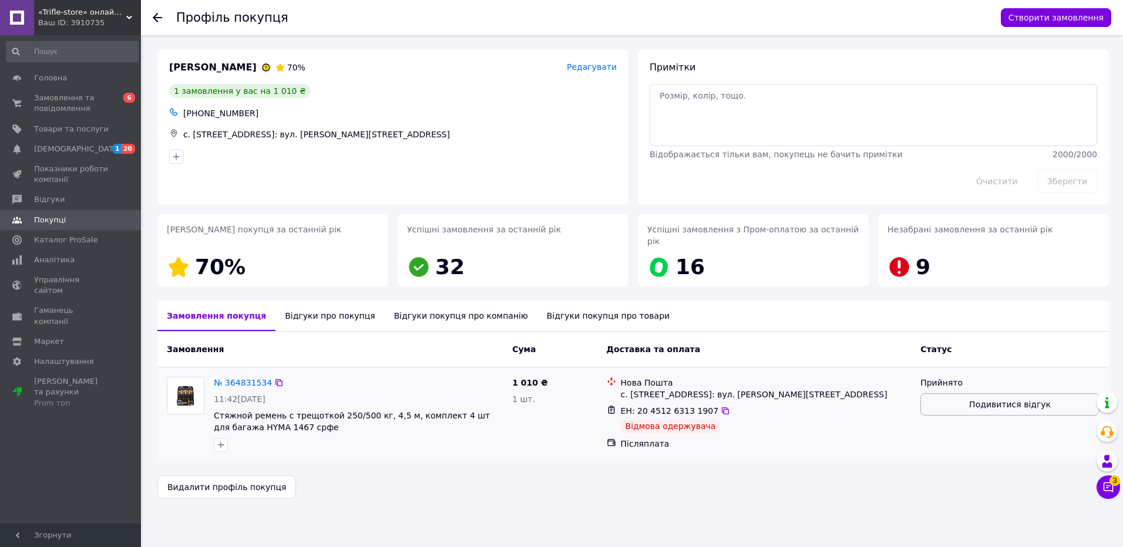
click at [988, 399] on span "Подивитися відгук" at bounding box center [1010, 405] width 82 height 12
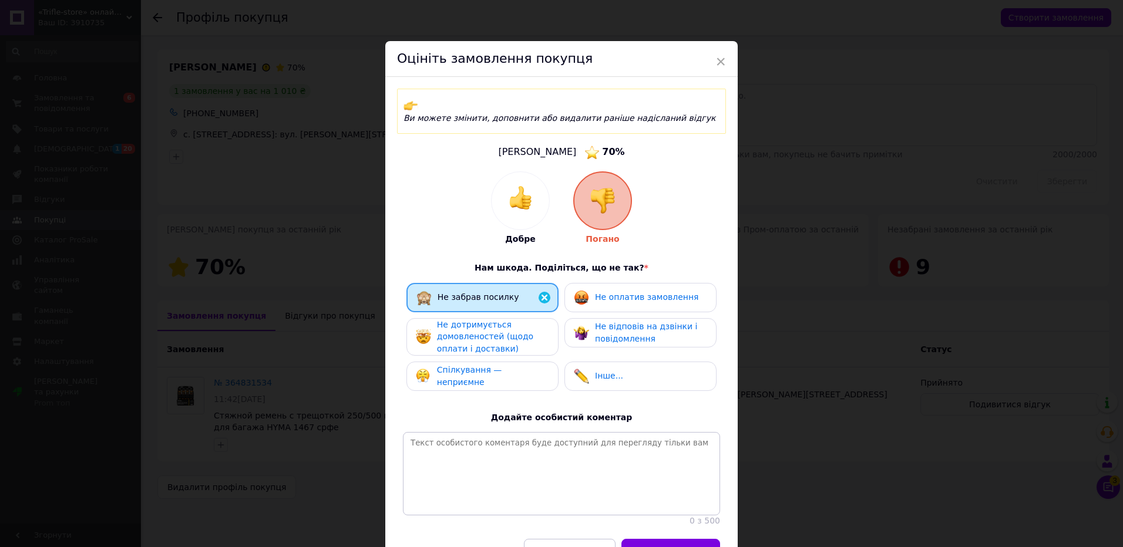
click at [648, 293] on div "Не оплатив замовлення" at bounding box center [636, 297] width 125 height 15
click at [499, 325] on span "Не дотримується домовленостей (щодо оплати і доставки)" at bounding box center [485, 336] width 96 height 33
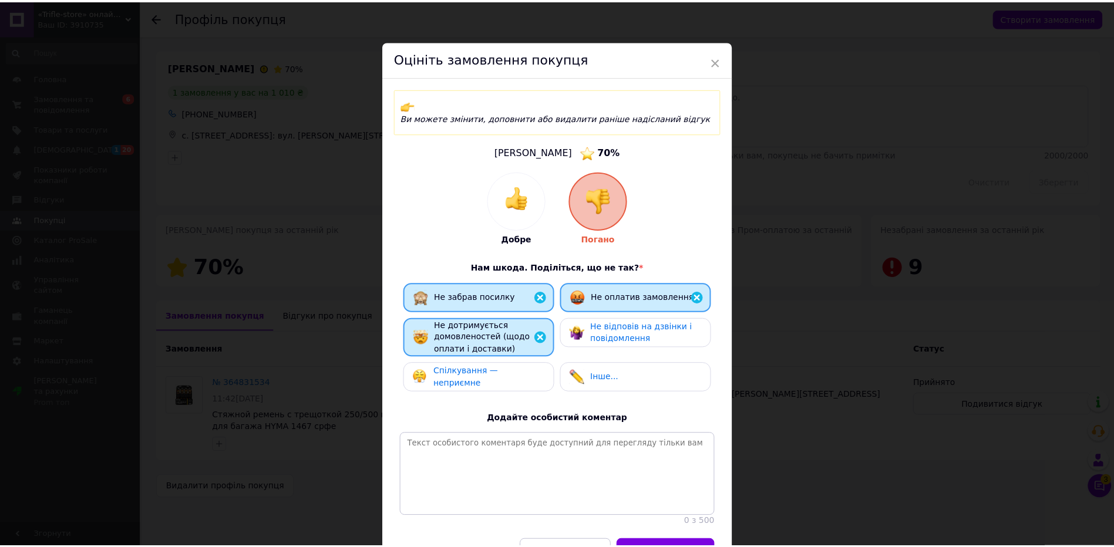
scroll to position [59, 0]
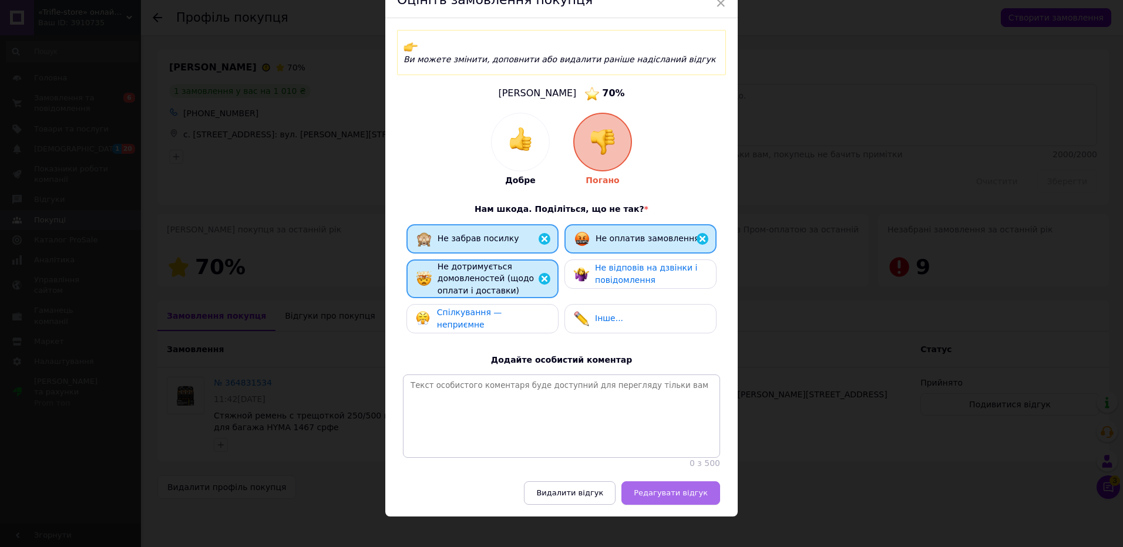
click at [668, 489] on span "Редагувати відгук" at bounding box center [671, 493] width 74 height 9
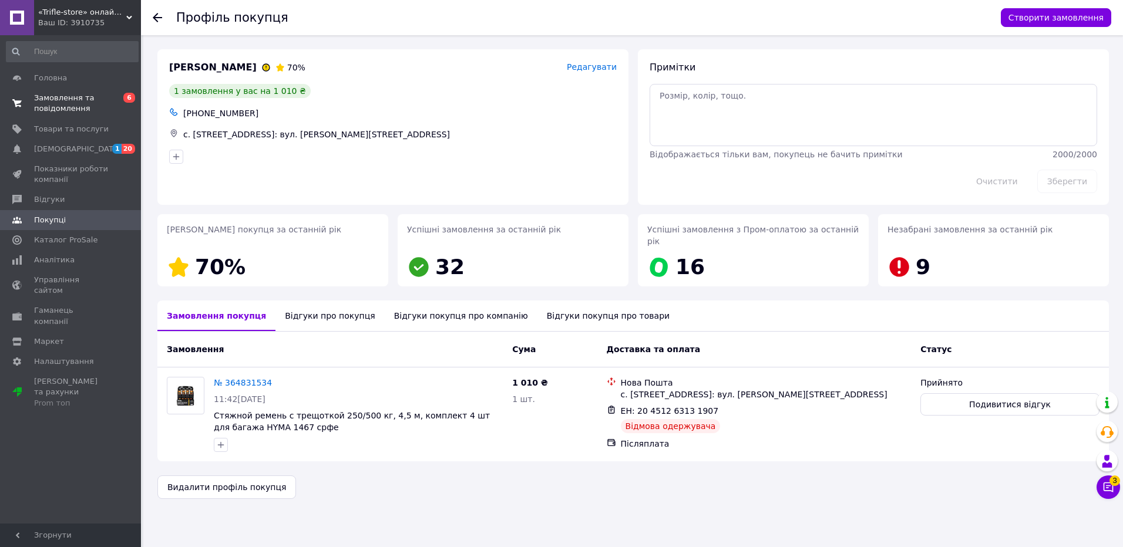
click at [127, 96] on span "6" at bounding box center [129, 98] width 12 height 10
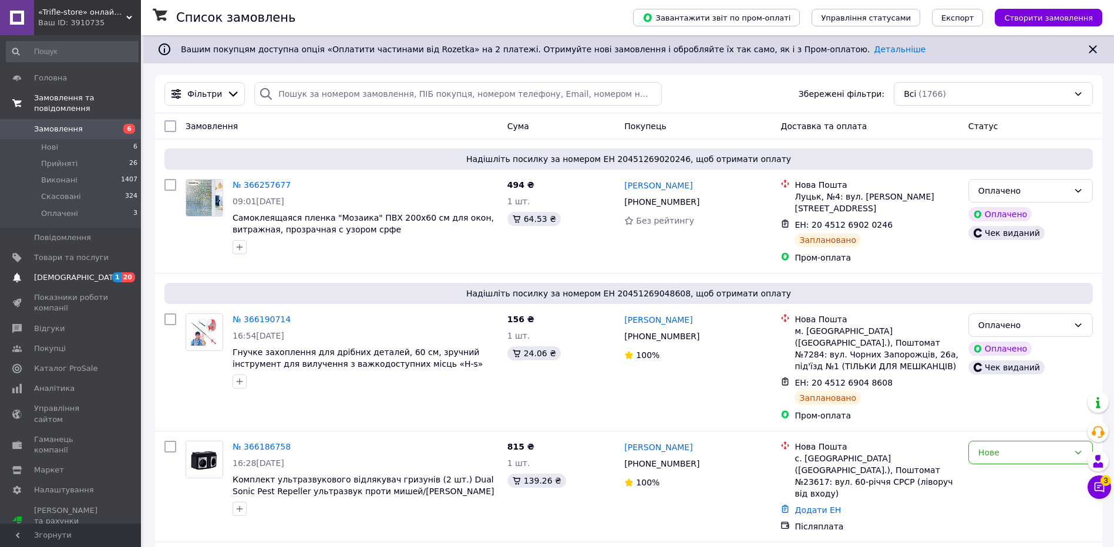
click at [72, 273] on span "[DEMOGRAPHIC_DATA]" at bounding box center [77, 278] width 87 height 11
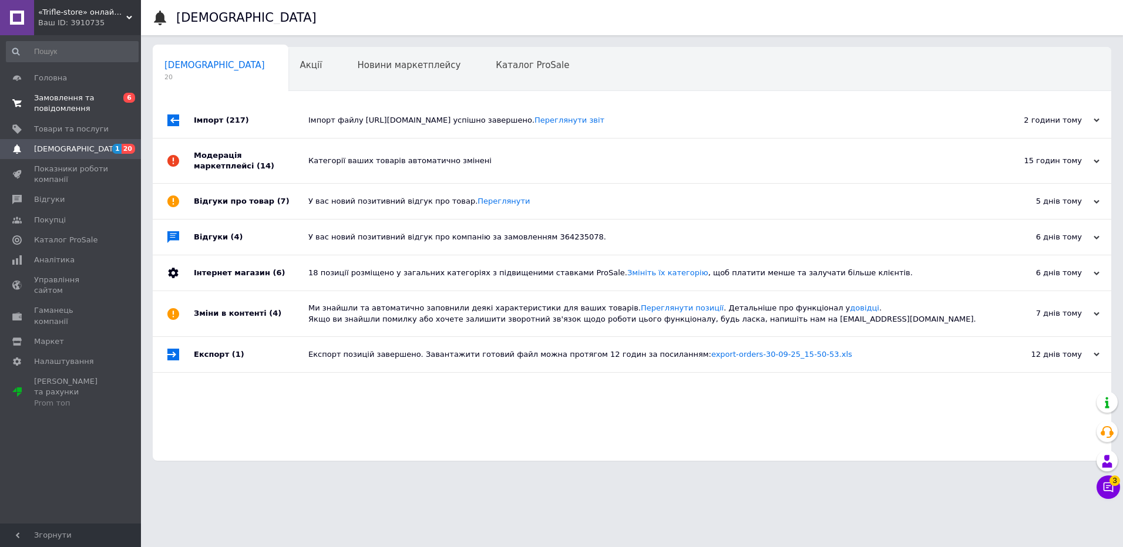
click at [132, 95] on span "6" at bounding box center [129, 98] width 12 height 10
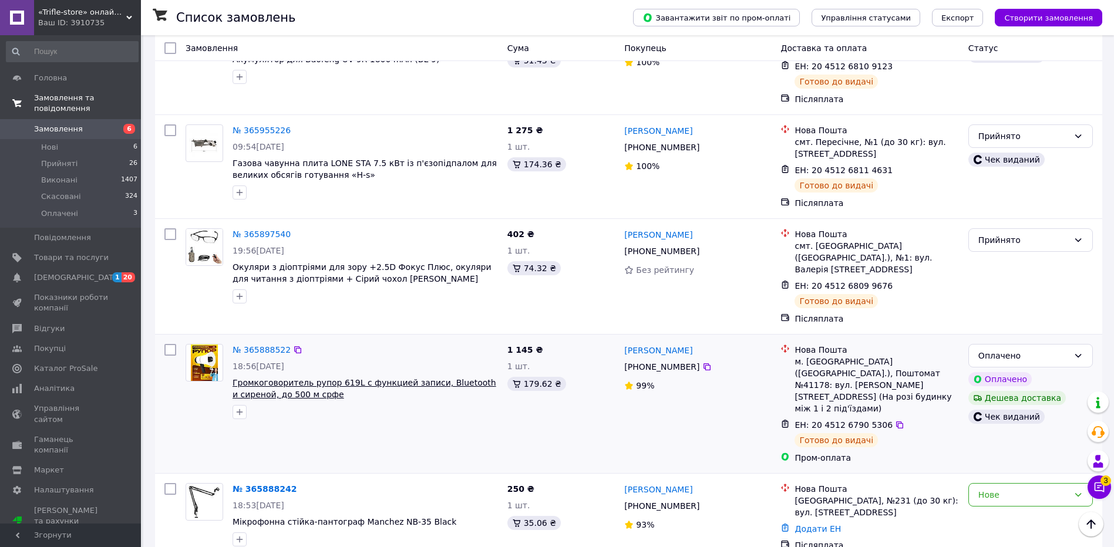
scroll to position [1057, 0]
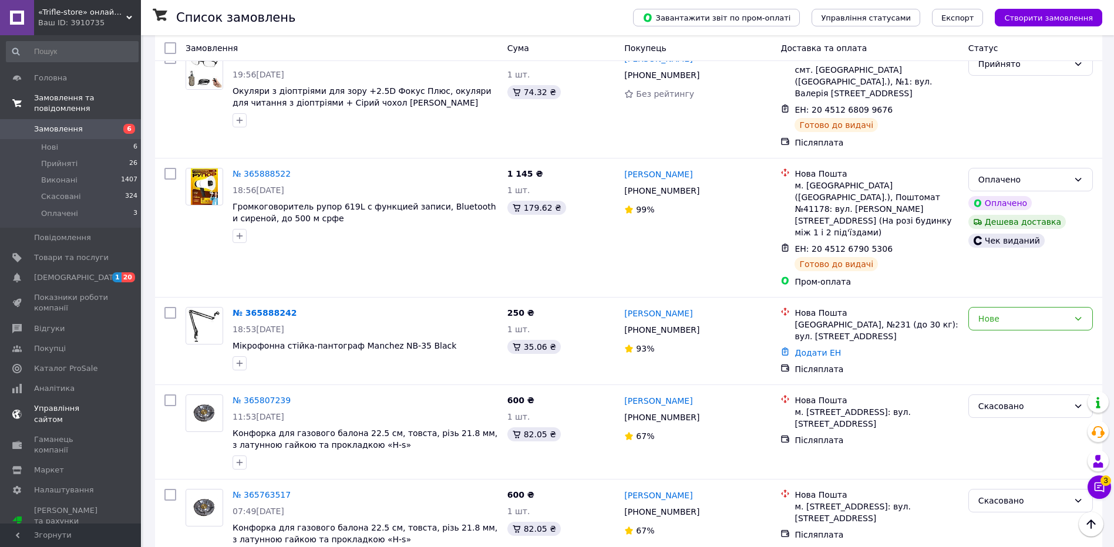
click at [122, 273] on span "1 20" at bounding box center [125, 278] width 32 height 11
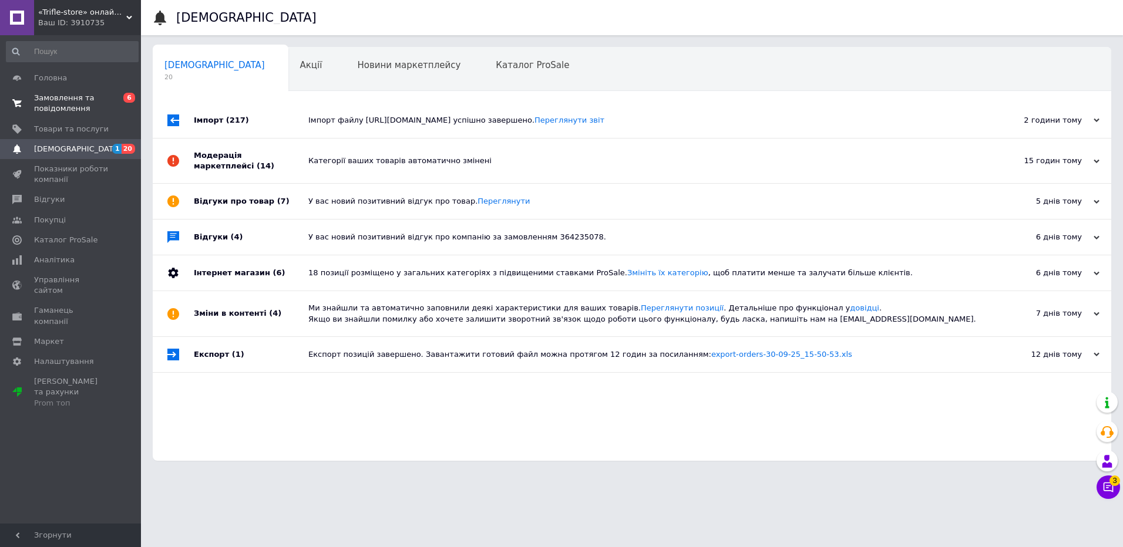
click at [78, 15] on span "«Trifle-store» онлайн магазин" at bounding box center [82, 12] width 88 height 11
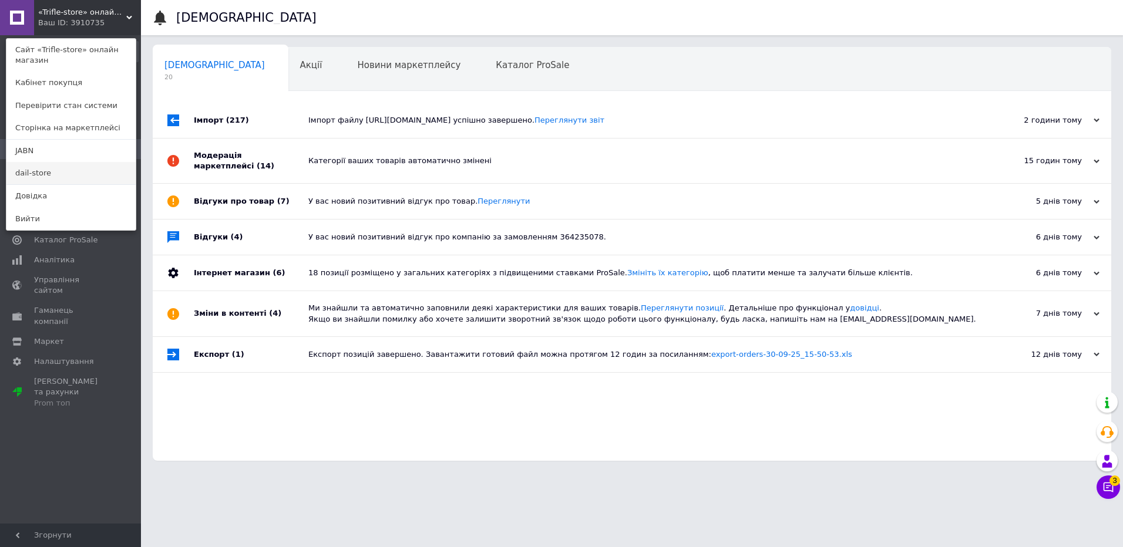
click at [29, 174] on link "dail-store" at bounding box center [70, 173] width 129 height 22
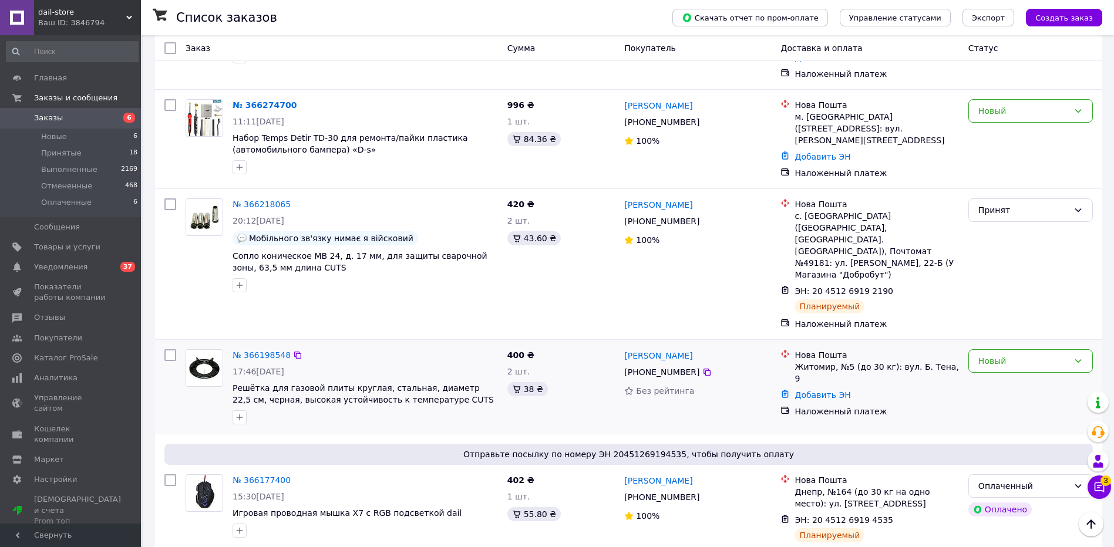
scroll to position [176, 0]
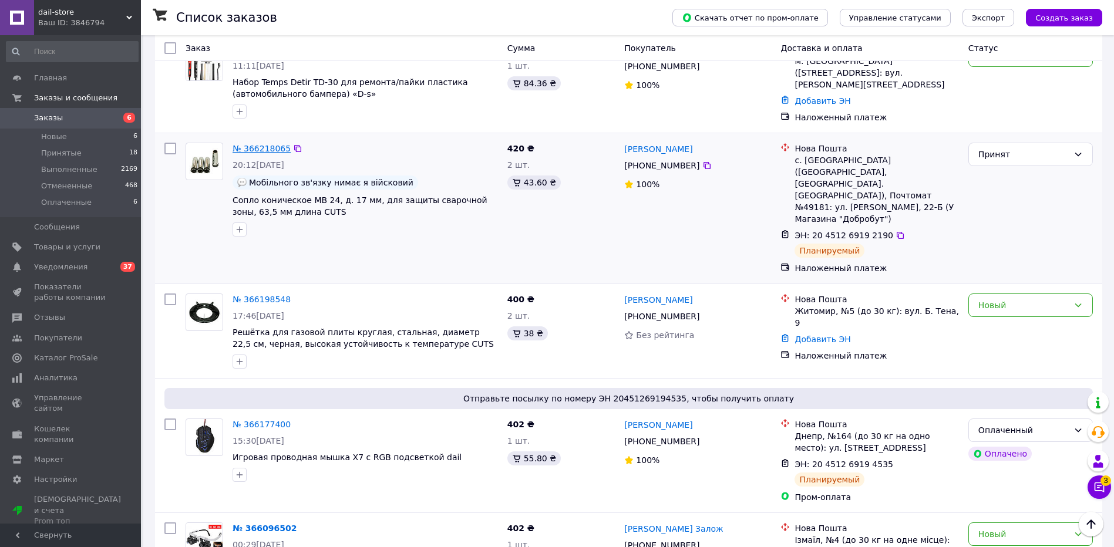
click at [269, 144] on link "№ 366218065" at bounding box center [262, 148] width 58 height 9
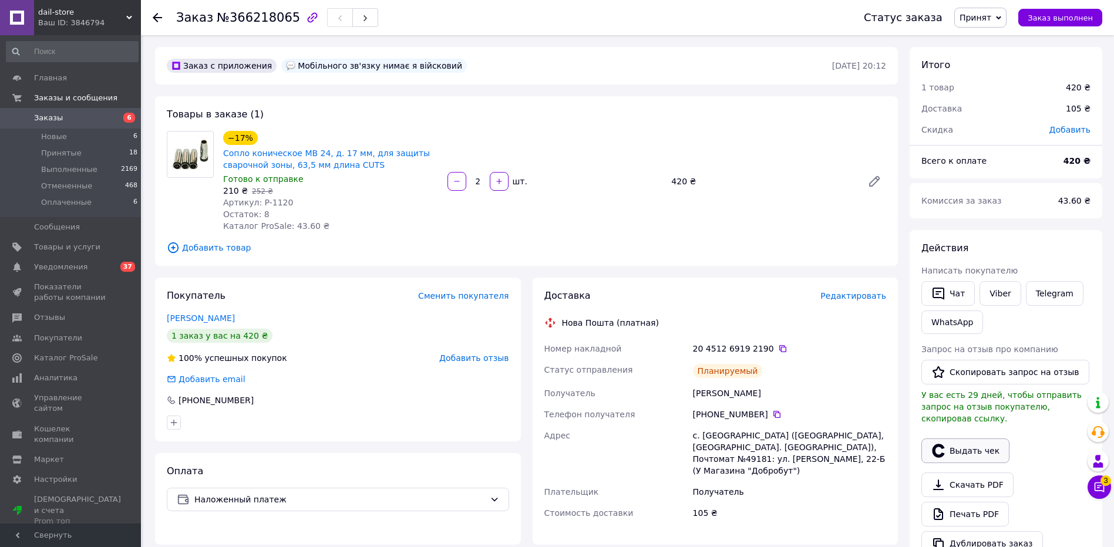
click at [970, 444] on button "Выдать чек" at bounding box center [966, 451] width 88 height 25
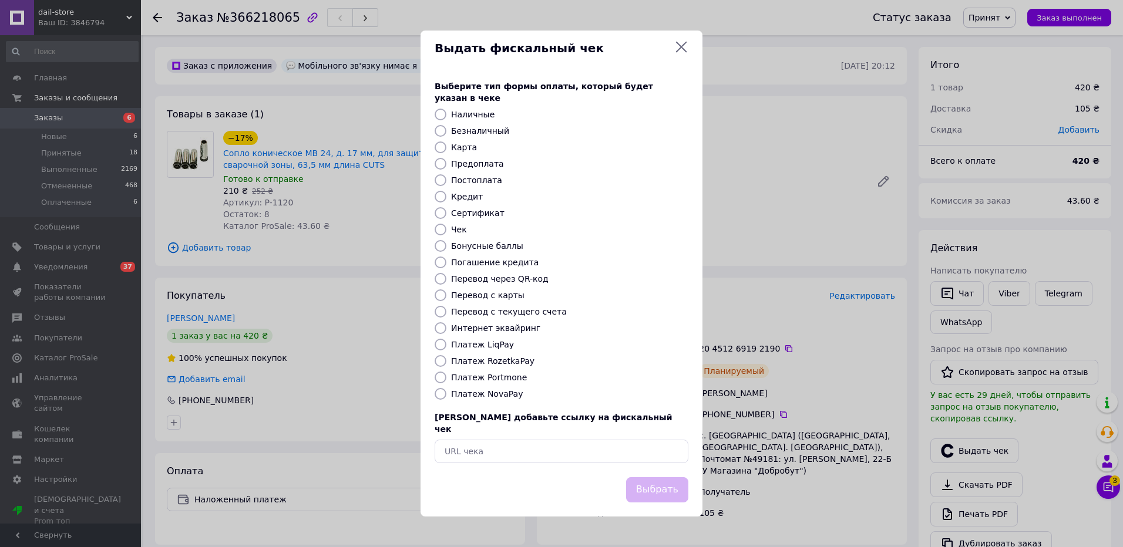
click at [482, 395] on label "Платеж NovaPay" at bounding box center [487, 393] width 72 height 9
click at [446, 395] on input "Платеж NovaPay" at bounding box center [441, 394] width 12 height 12
radio input "true"
click at [644, 479] on button "Выбрать" at bounding box center [657, 490] width 62 height 25
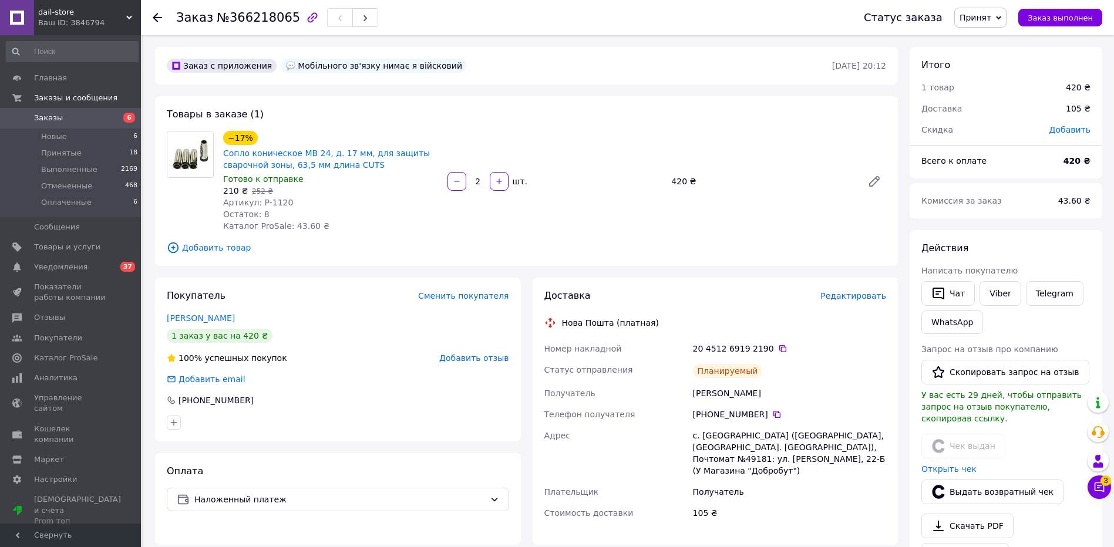
click at [76, 116] on span "Заказы" at bounding box center [71, 118] width 75 height 11
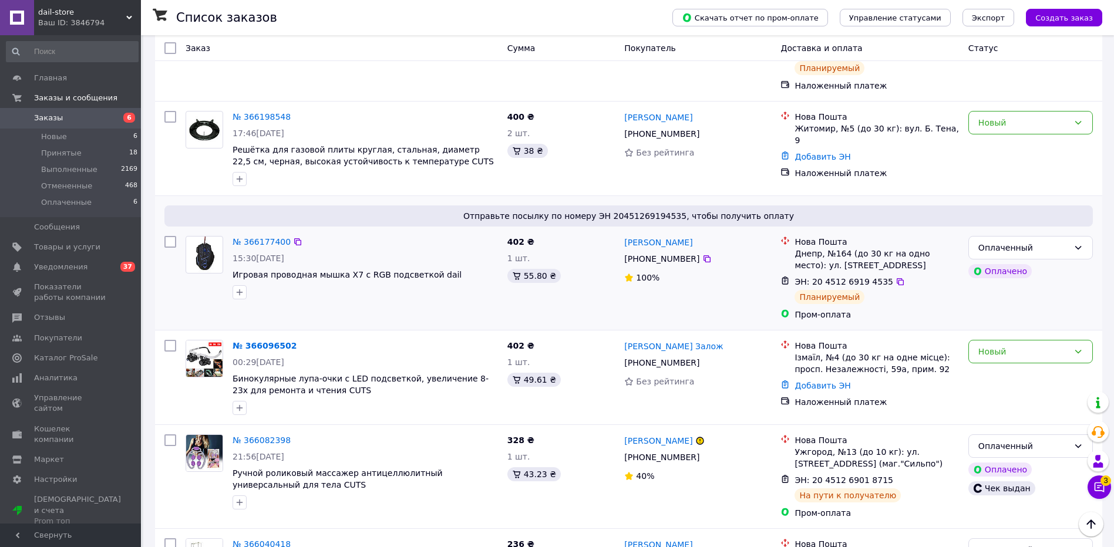
scroll to position [352, 0]
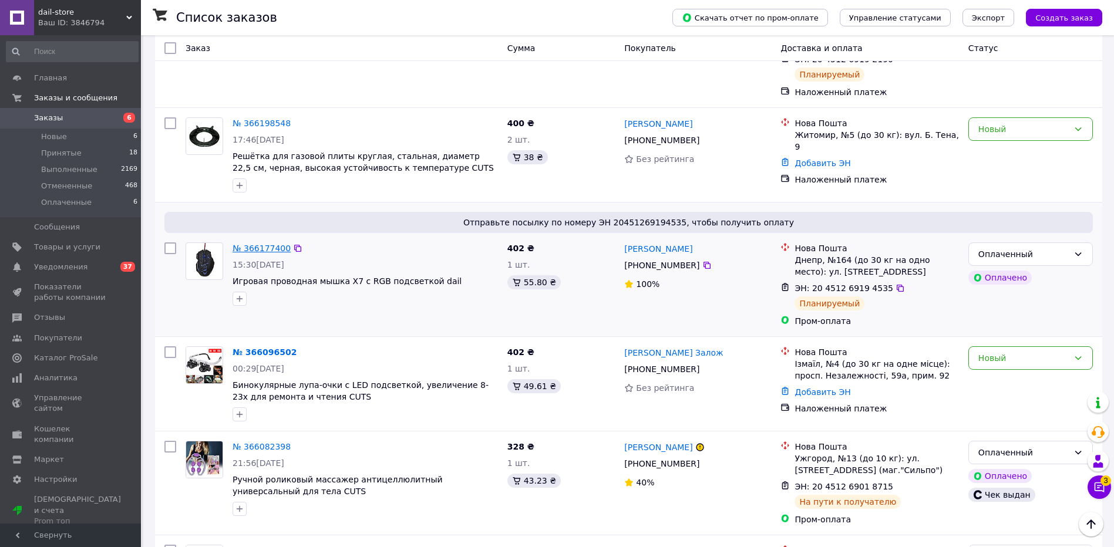
click at [268, 244] on link "№ 366177400" at bounding box center [262, 248] width 58 height 9
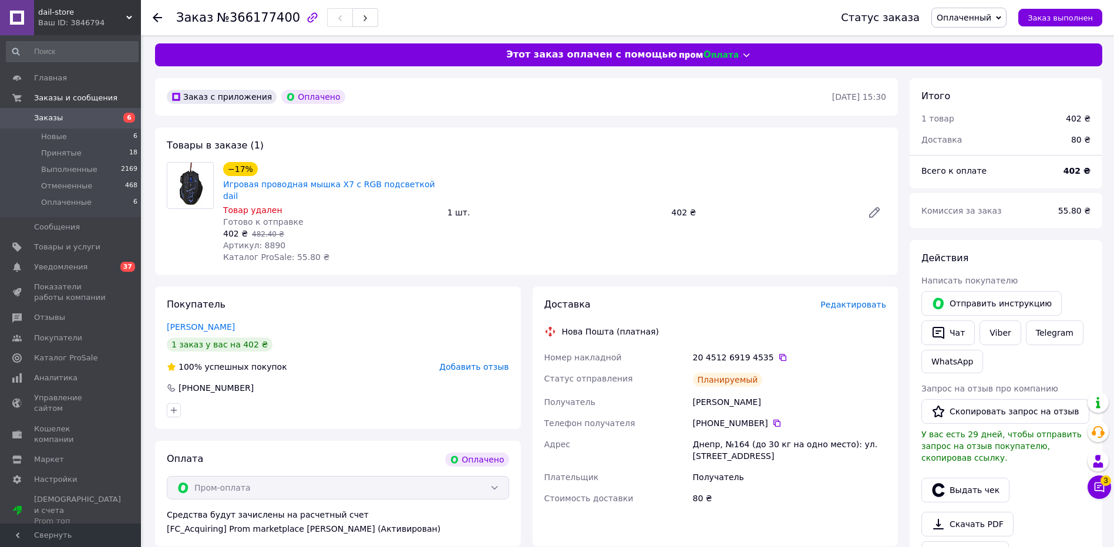
scroll to position [176, 0]
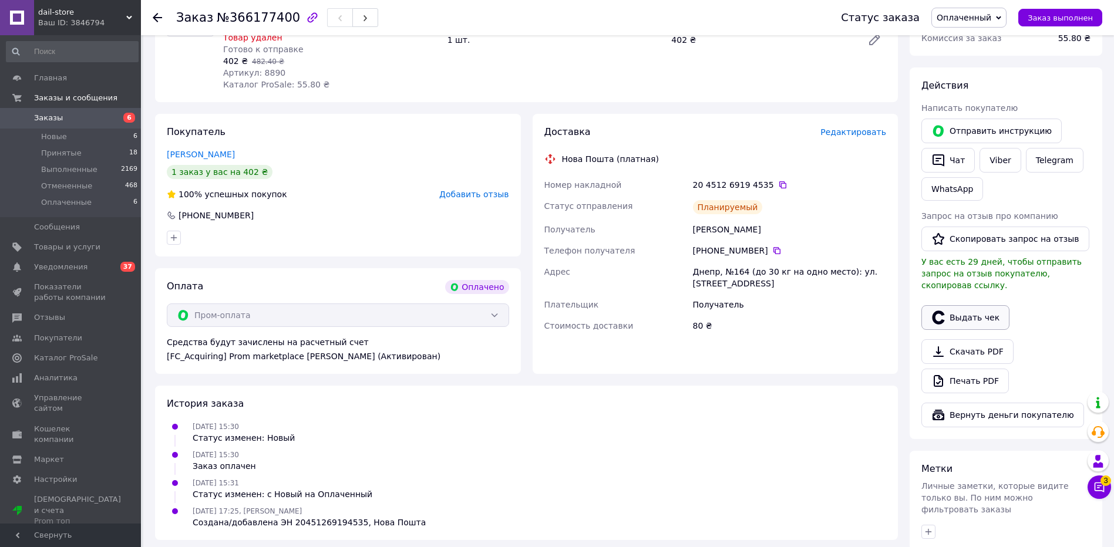
click at [964, 312] on button "Выдать чек" at bounding box center [966, 317] width 88 height 25
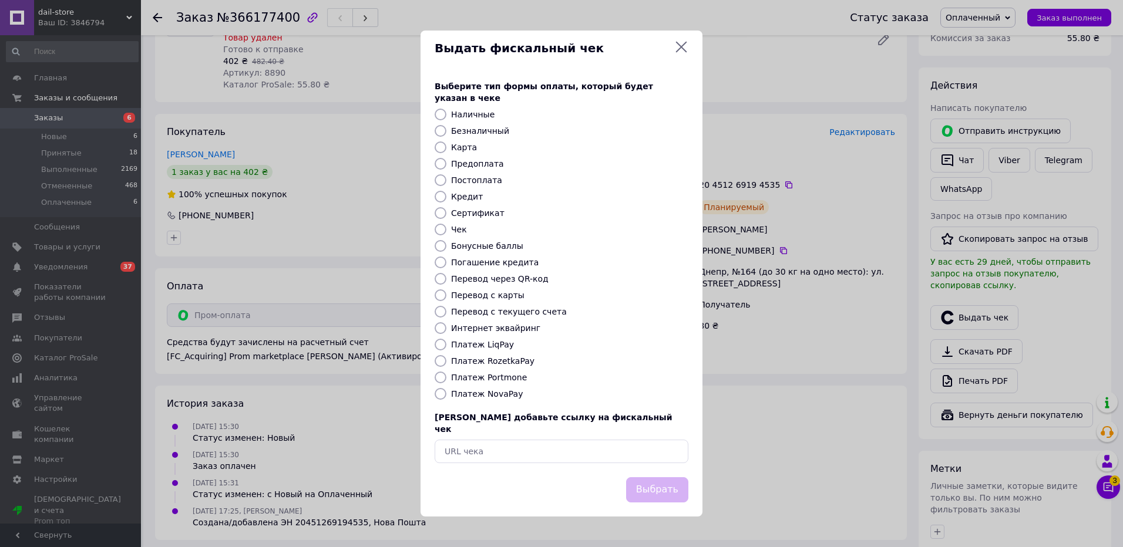
click at [484, 357] on label "Платеж RozetkaPay" at bounding box center [492, 361] width 83 height 9
click at [446, 355] on input "Платеж RozetkaPay" at bounding box center [441, 361] width 12 height 12
radio input "true"
drag, startPoint x: 635, startPoint y: 476, endPoint x: 600, endPoint y: 465, distance: 37.0
click at [636, 478] on button "Выбрать" at bounding box center [657, 490] width 62 height 25
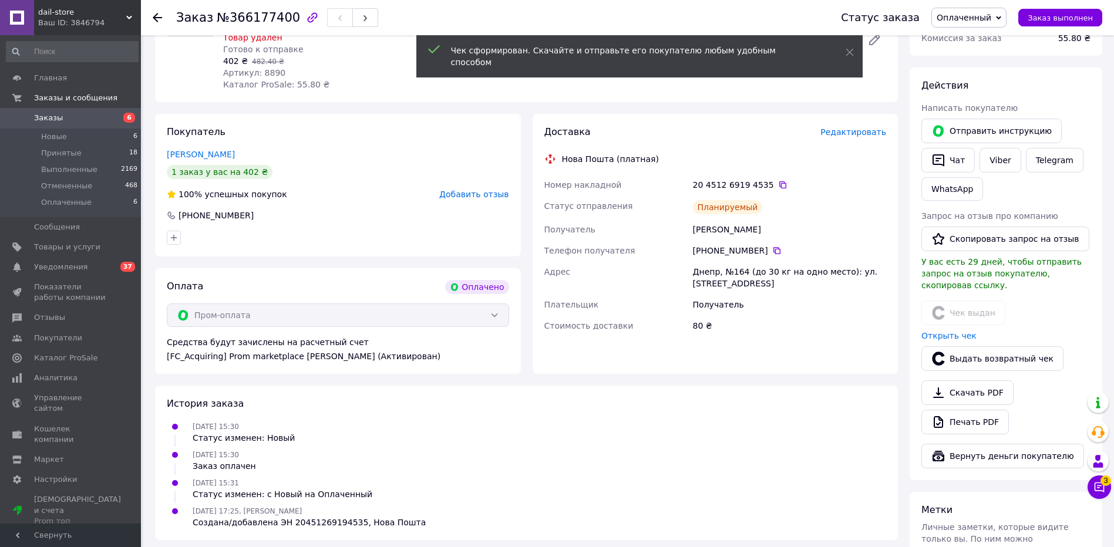
click at [112, 120] on span "6" at bounding box center [125, 118] width 32 height 11
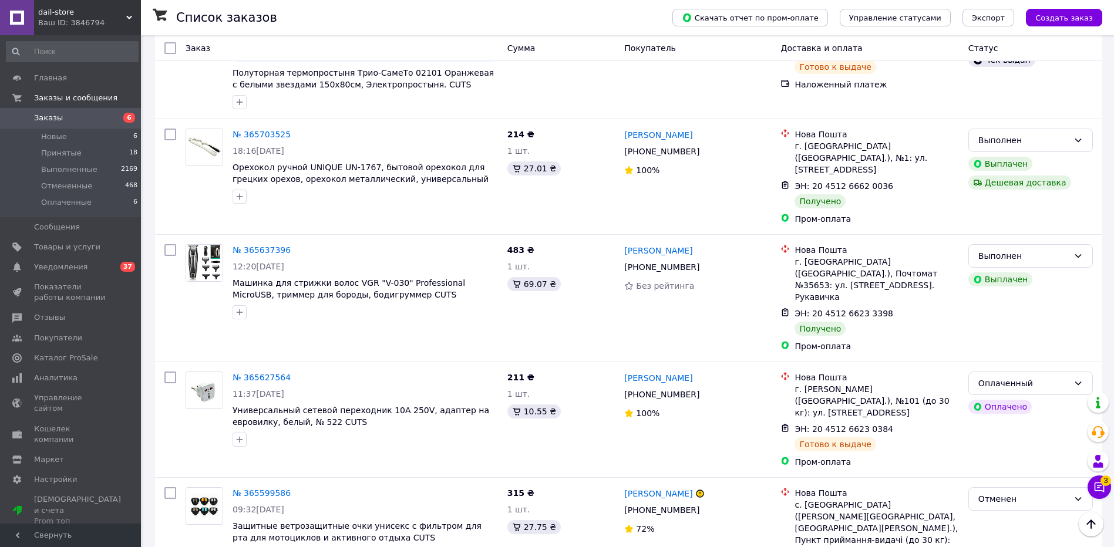
scroll to position [1351, 0]
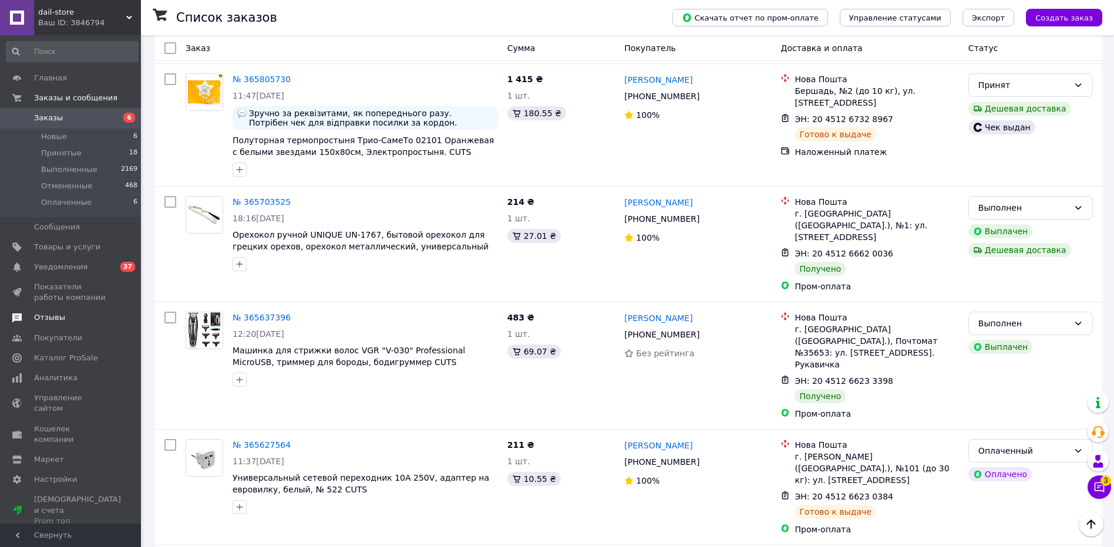
click at [52, 317] on span "Отзывы" at bounding box center [49, 317] width 31 height 11
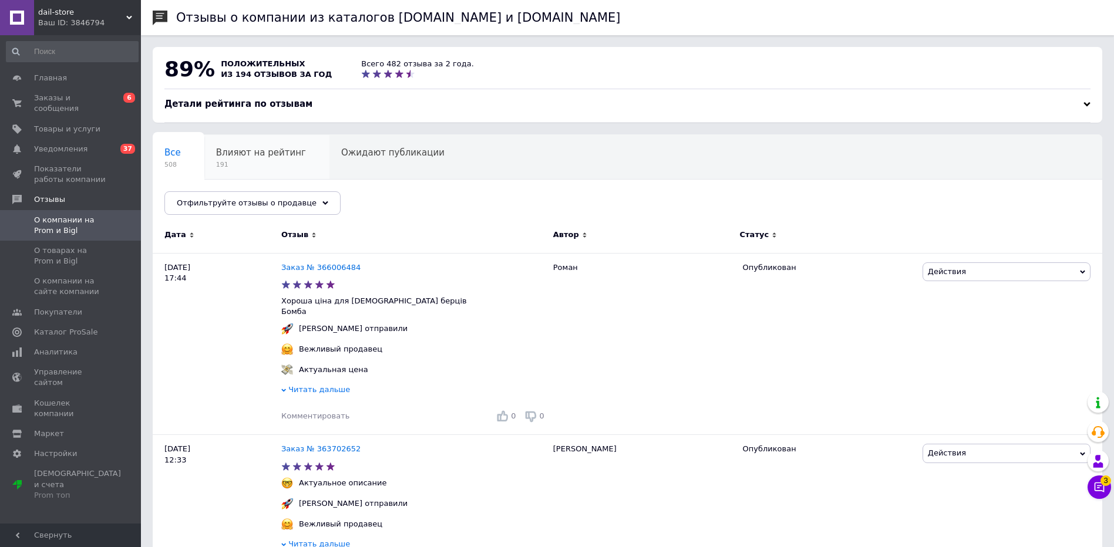
click at [250, 153] on span "Влияют на рейтинг" at bounding box center [261, 152] width 90 height 11
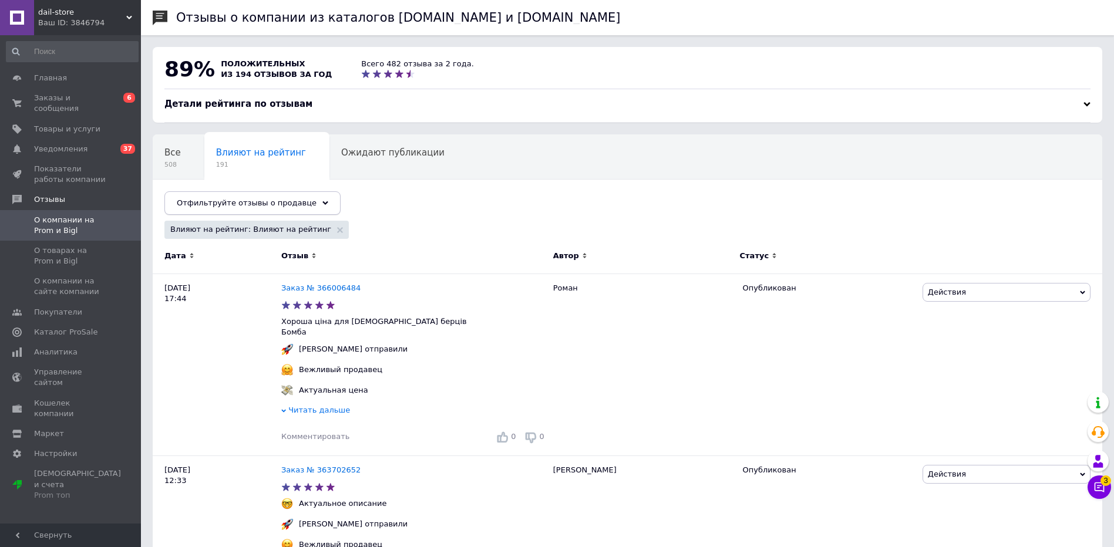
click at [267, 201] on span "Отфильтруйте отзывы о продавце" at bounding box center [247, 203] width 140 height 9
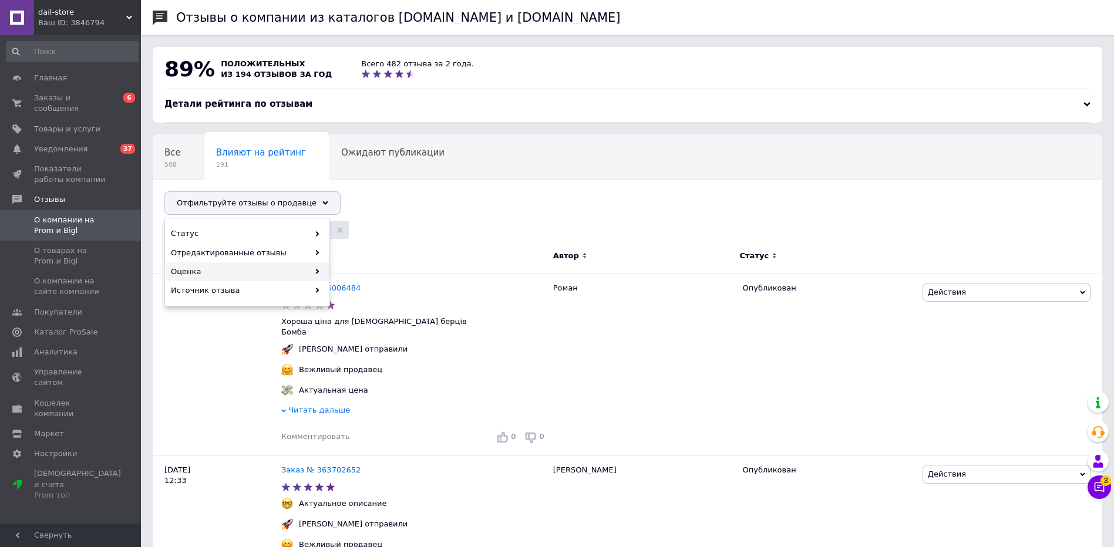
click at [317, 274] on use at bounding box center [318, 271] width 4 height 5
click at [357, 236] on span "Негативные" at bounding box center [410, 233] width 150 height 11
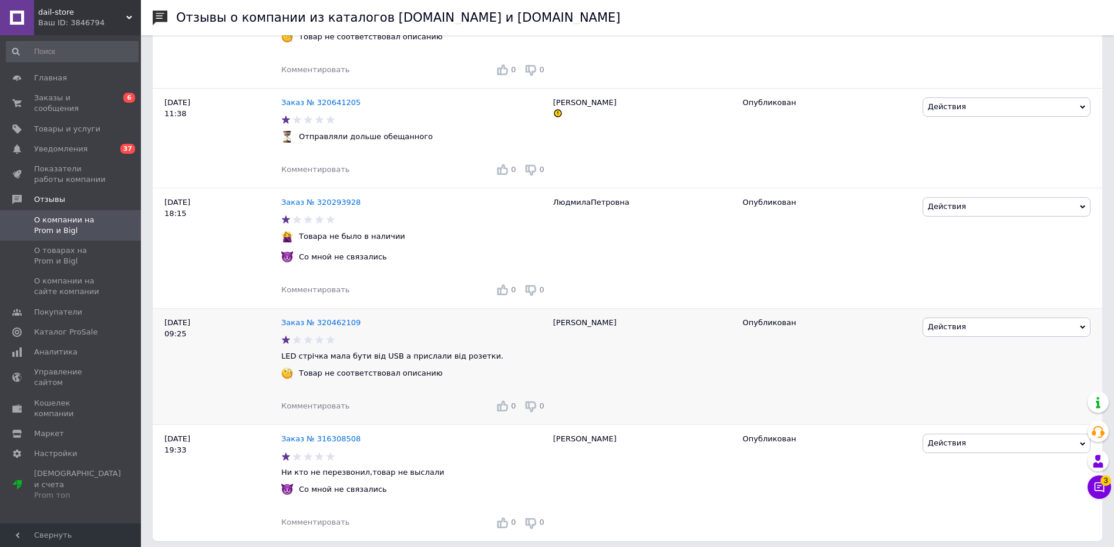
scroll to position [2257, 0]
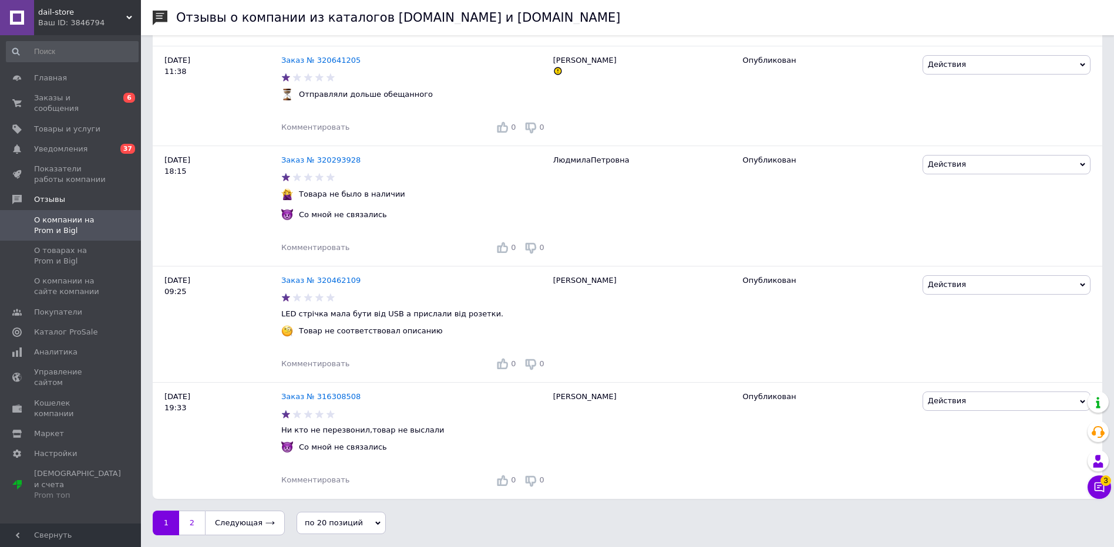
click at [199, 518] on link "2" at bounding box center [192, 523] width 26 height 25
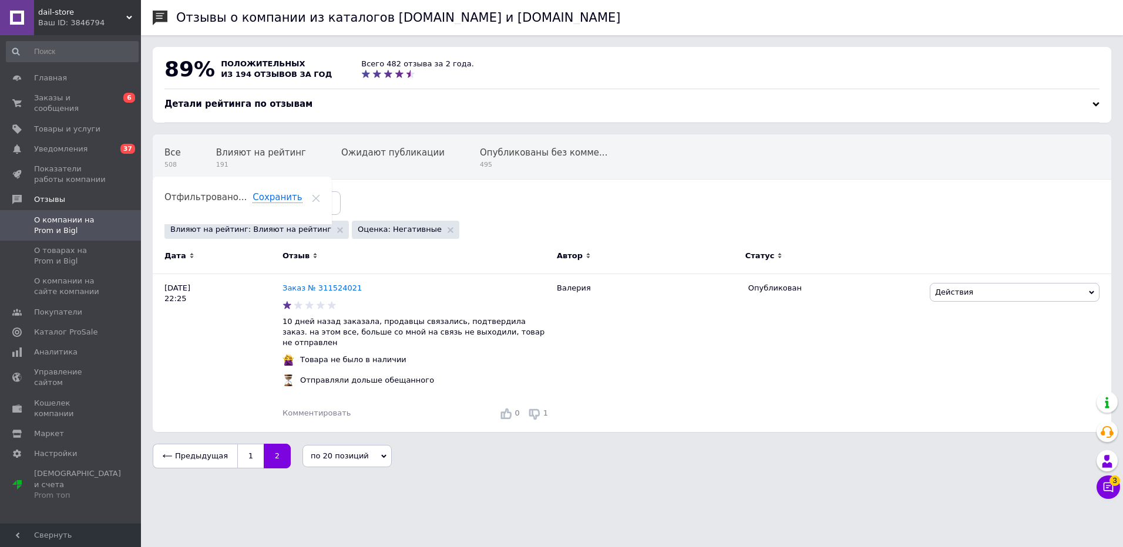
click at [448, 93] on div "89% положительных из 194 отзывов за год Всего 482 отзыва за 2 года." at bounding box center [632, 72] width 959 height 51
click at [437, 114] on div "Детали рейтинга по отзывам" at bounding box center [631, 110] width 935 height 25
click at [437, 109] on div "Детали рейтинга по отзывам" at bounding box center [631, 104] width 935 height 12
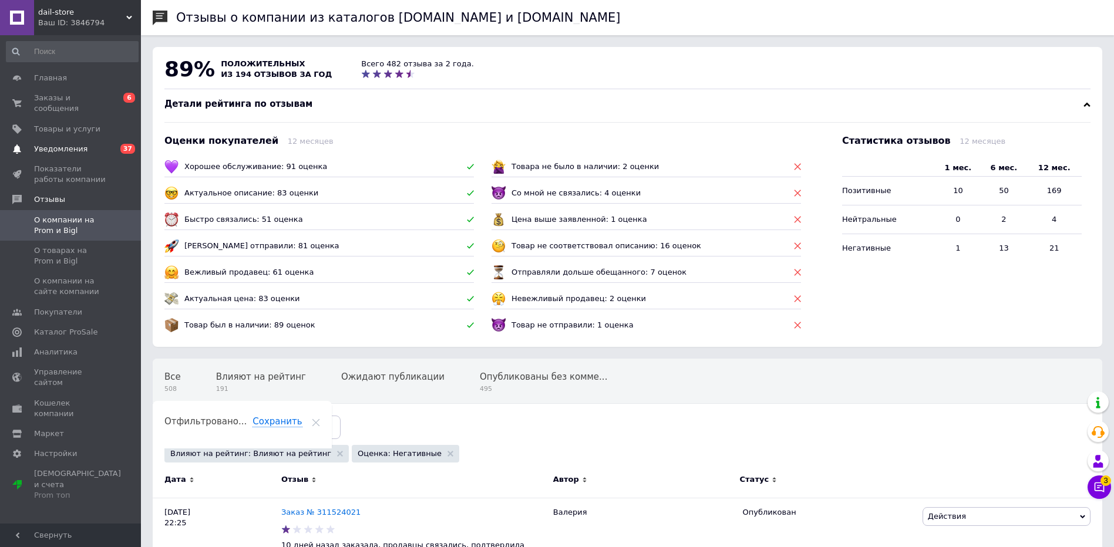
click at [129, 144] on span "37" at bounding box center [127, 149] width 15 height 10
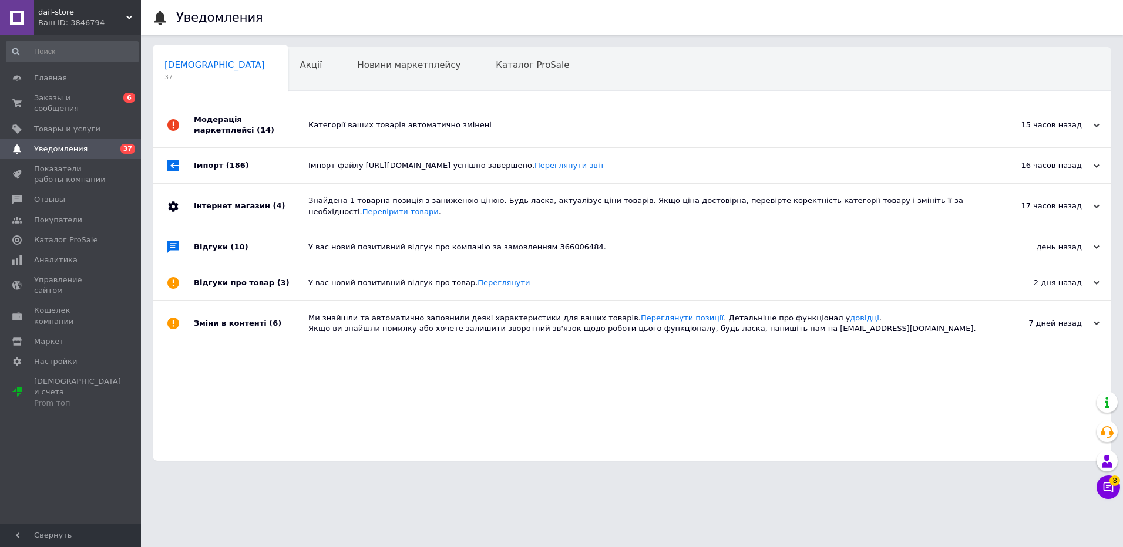
click at [436, 126] on div "Категорії ваших товарів автоматично змінені" at bounding box center [645, 125] width 674 height 11
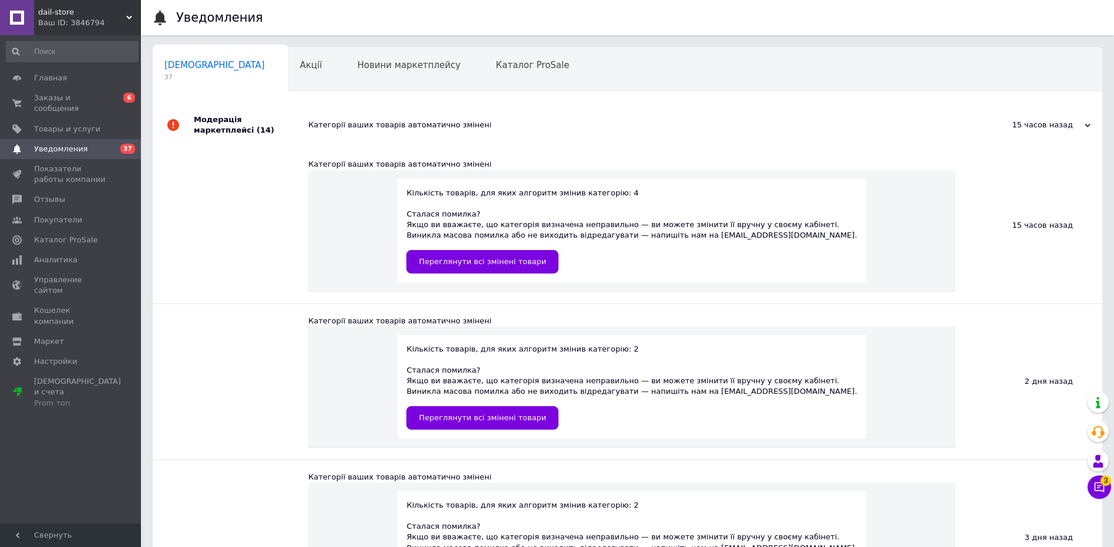
click at [435, 127] on div "Категорії ваших товарів автоматично змінені" at bounding box center [640, 125] width 665 height 11
